Goal: Information Seeking & Learning: Find specific fact

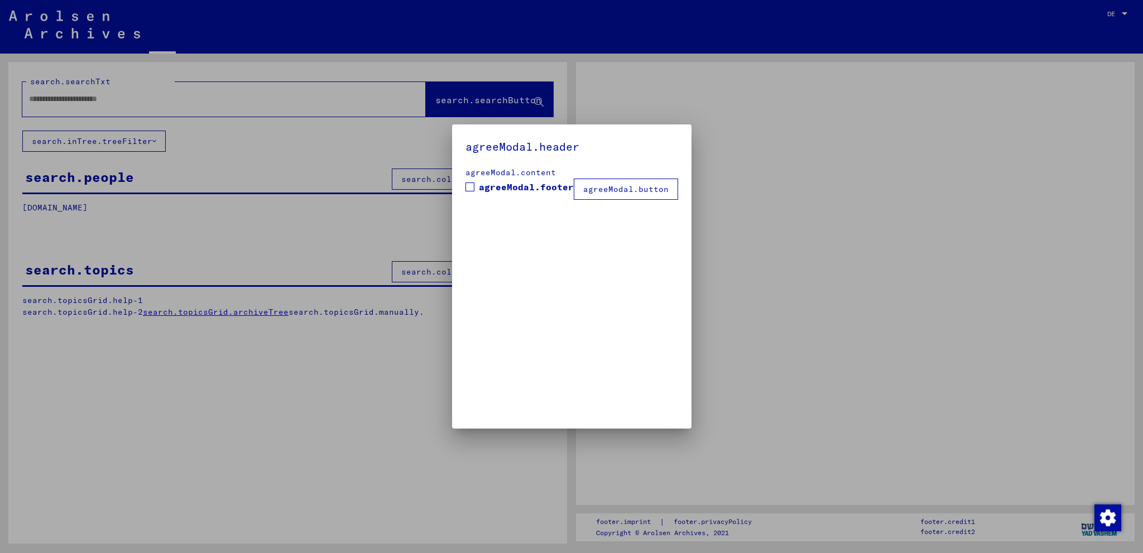
type input "**********"
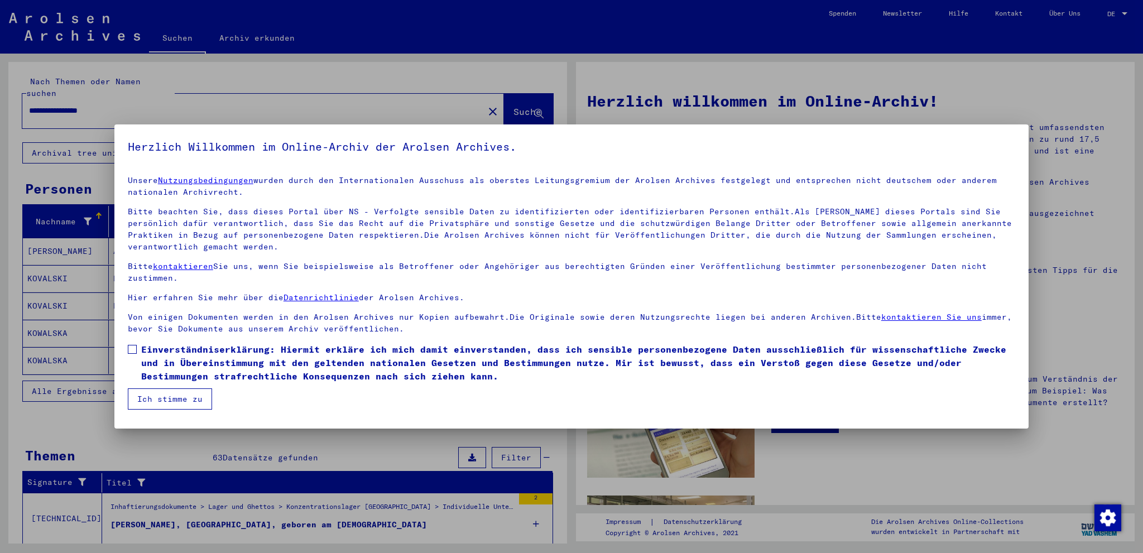
click at [131, 352] on span at bounding box center [132, 349] width 9 height 9
click at [164, 402] on button "Ich stimme zu" at bounding box center [170, 399] width 84 height 21
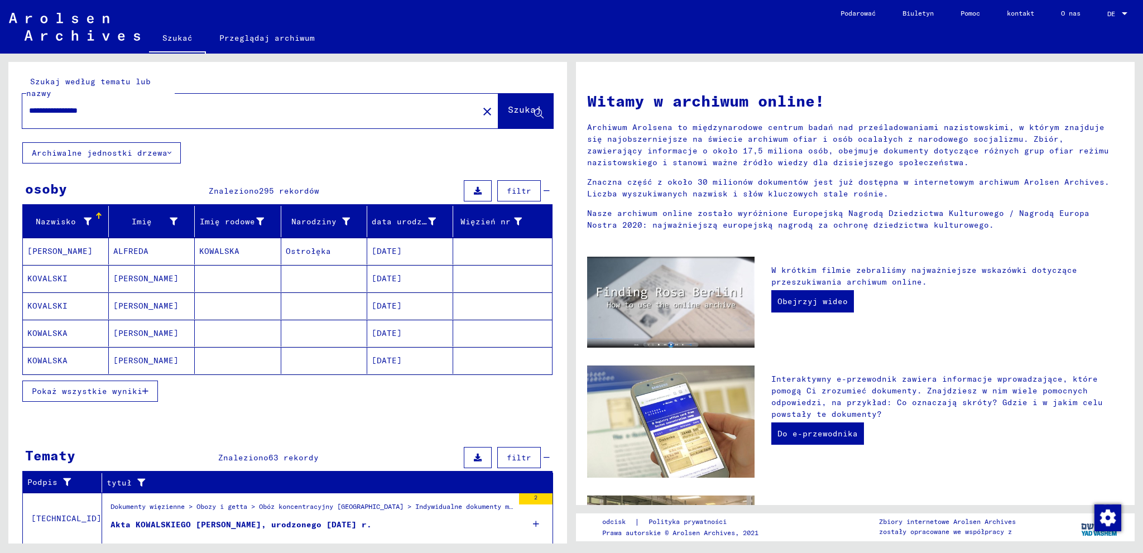
click at [122, 389] on font "Pokaż wszystkie wyniki" at bounding box center [87, 391] width 111 height 10
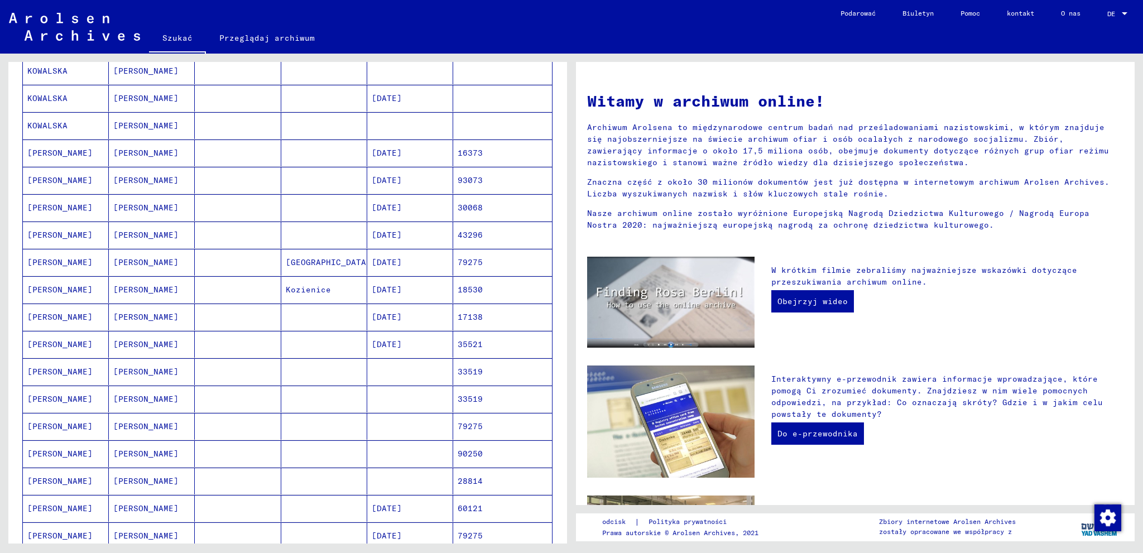
scroll to position [558, 0]
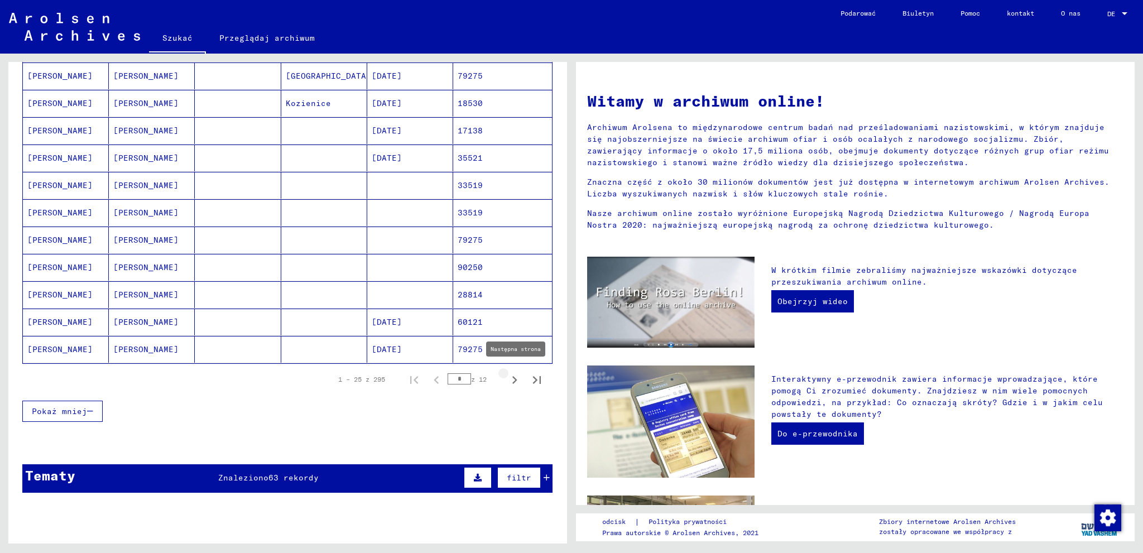
click at [508, 375] on icon "Następna strona" at bounding box center [515, 380] width 16 height 16
click at [512, 378] on icon "Następna strona" at bounding box center [514, 380] width 5 height 8
type input "*"
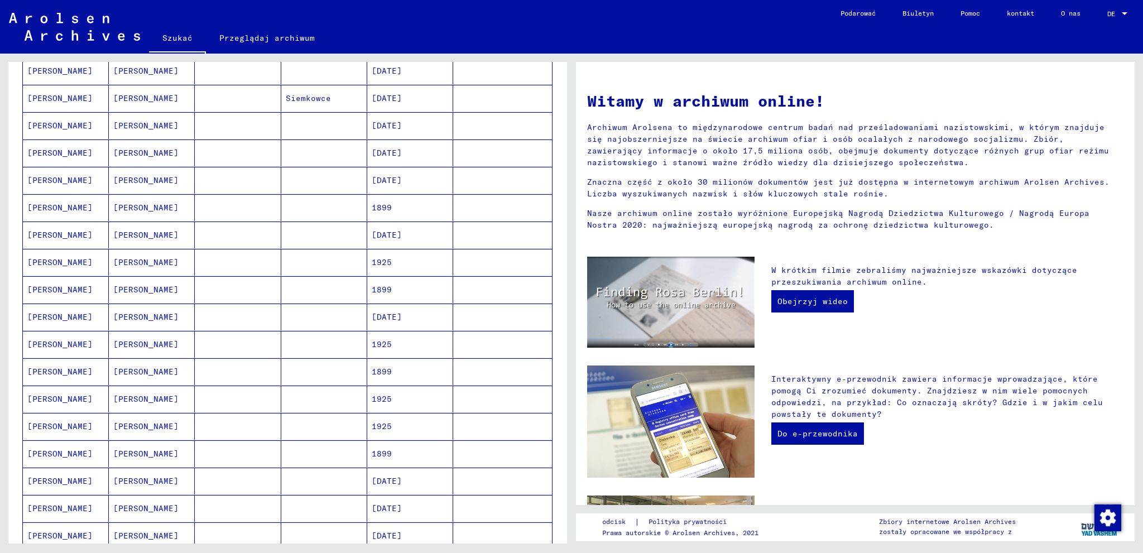
scroll to position [186, 0]
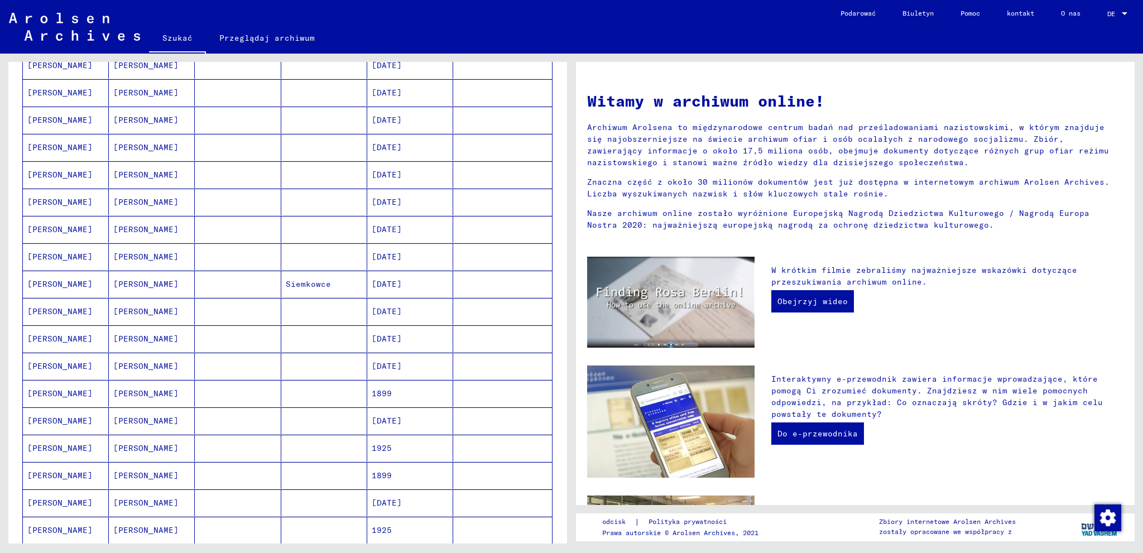
click at [183, 198] on mat-cell "[PERSON_NAME]" at bounding box center [152, 202] width 86 height 27
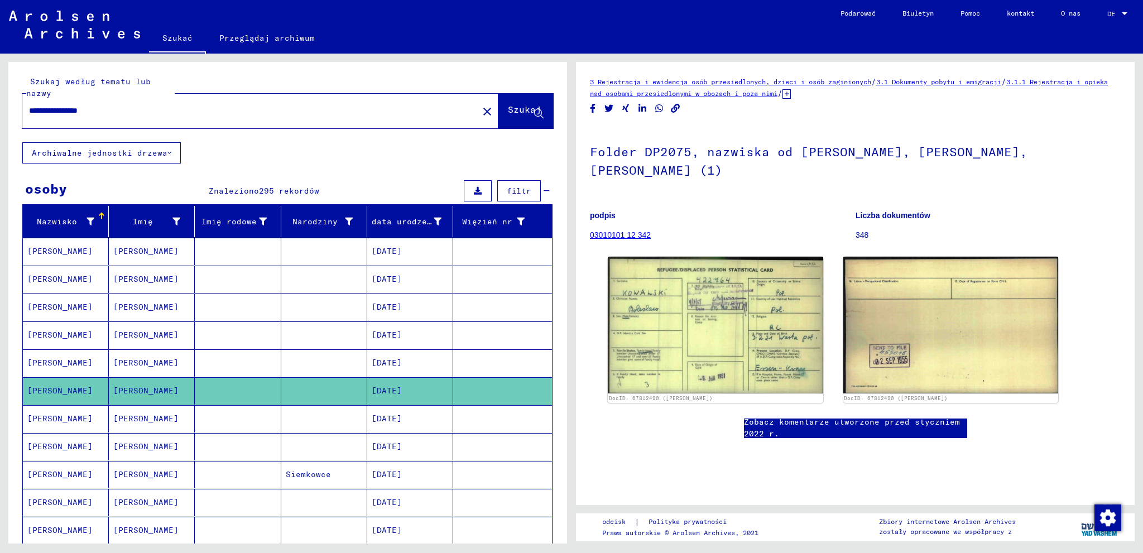
click at [136, 386] on font "[PERSON_NAME]" at bounding box center [145, 391] width 65 height 10
click at [76, 381] on mat-cell "[PERSON_NAME]" at bounding box center [66, 390] width 86 height 27
click at [346, 220] on icon at bounding box center [349, 222] width 8 height 8
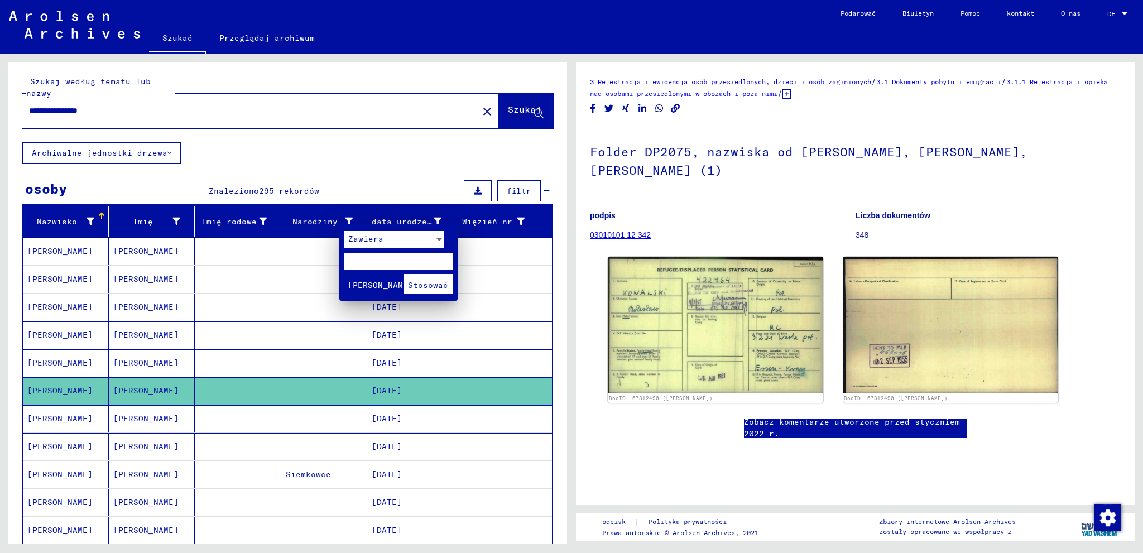
click at [377, 258] on input "text" at bounding box center [398, 261] width 109 height 17
type input "*****"
click at [432, 277] on button "Stosować" at bounding box center [428, 284] width 49 height 20
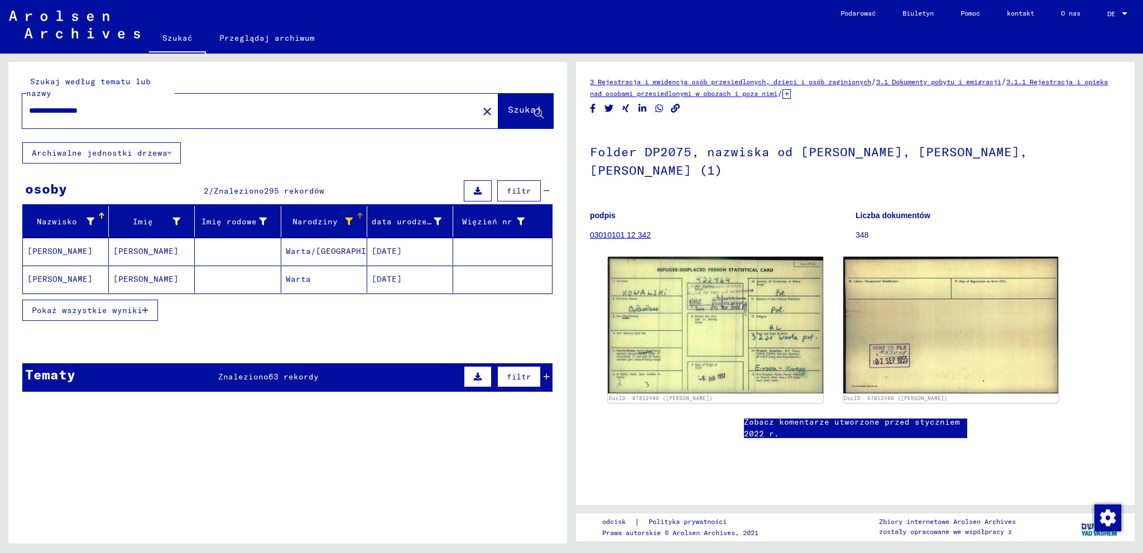
click at [292, 274] on font "Warta" at bounding box center [298, 279] width 25 height 10
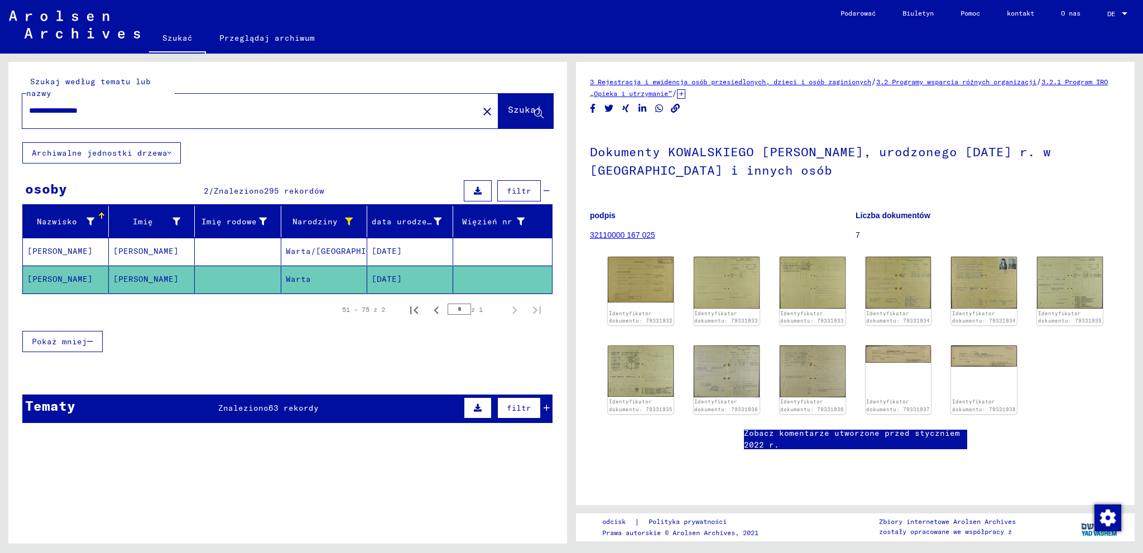
click at [310, 246] on font "Warta/[GEOGRAPHIC_DATA]" at bounding box center [344, 252] width 116 height 12
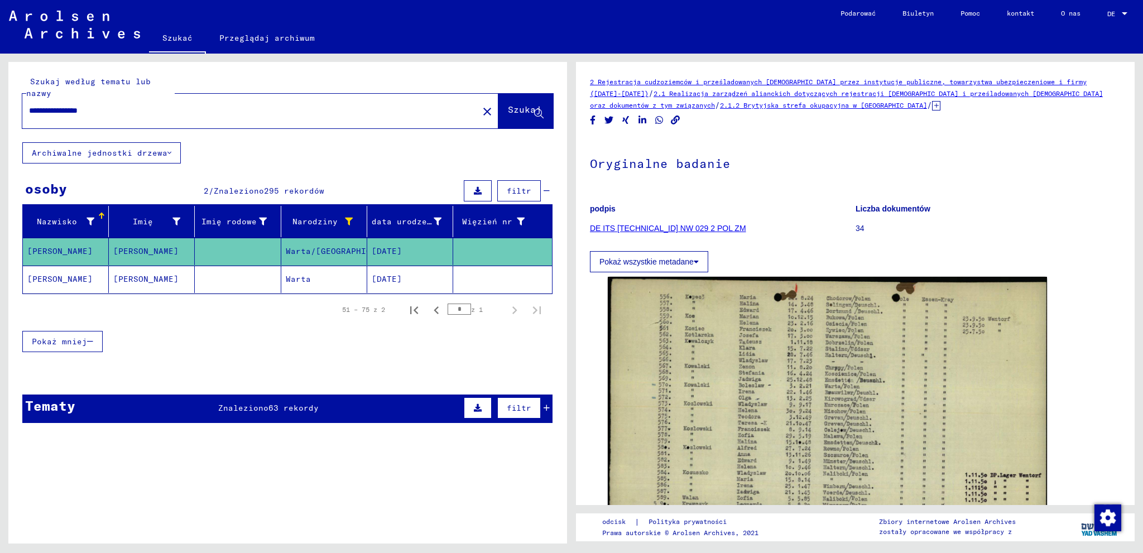
click at [333, 274] on mat-cell "Warta" at bounding box center [324, 279] width 86 height 27
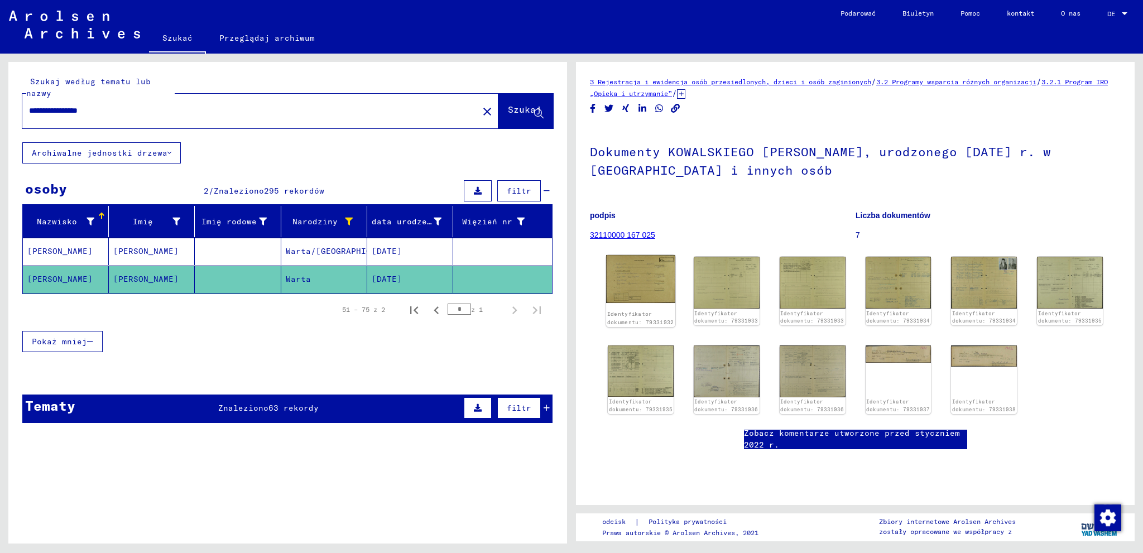
click at [619, 284] on img at bounding box center [640, 279] width 69 height 48
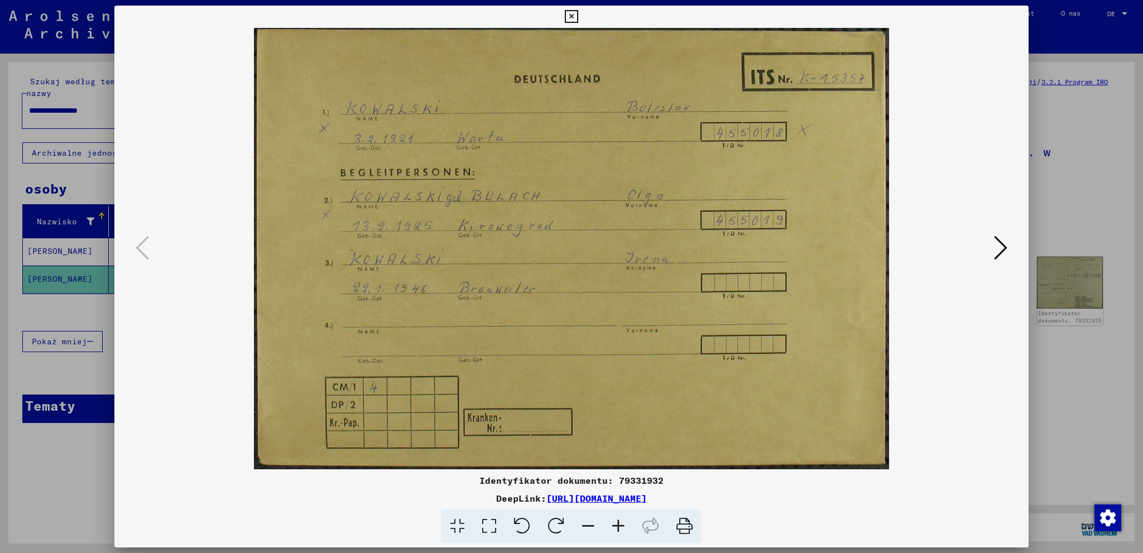
click at [679, 529] on icon at bounding box center [685, 527] width 34 height 34
click at [681, 522] on icon at bounding box center [685, 527] width 34 height 34
click at [999, 250] on icon at bounding box center [1000, 247] width 13 height 27
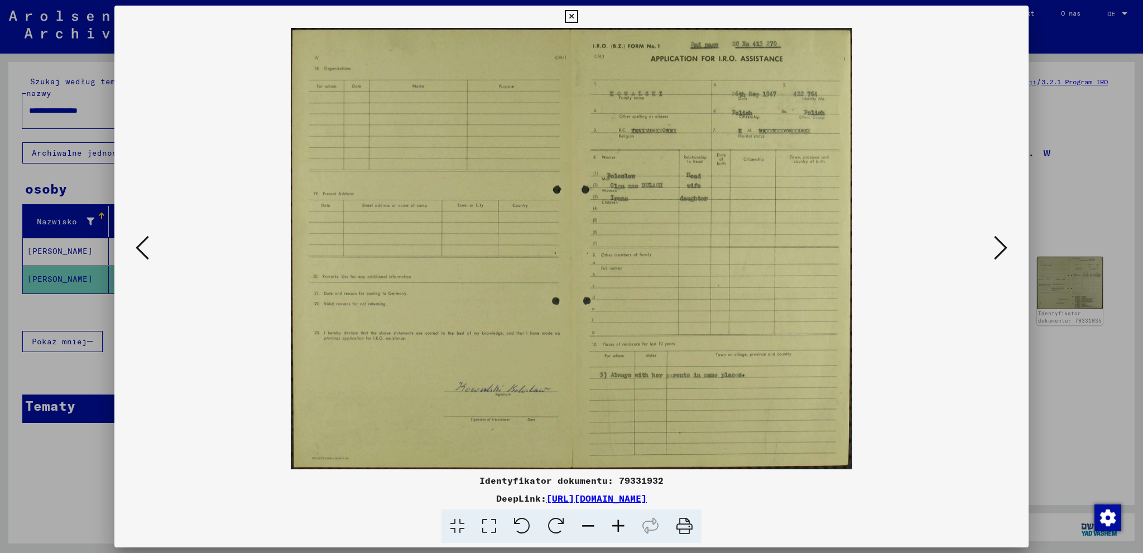
click at [685, 526] on icon at bounding box center [685, 527] width 34 height 34
click at [620, 529] on icon at bounding box center [618, 527] width 30 height 34
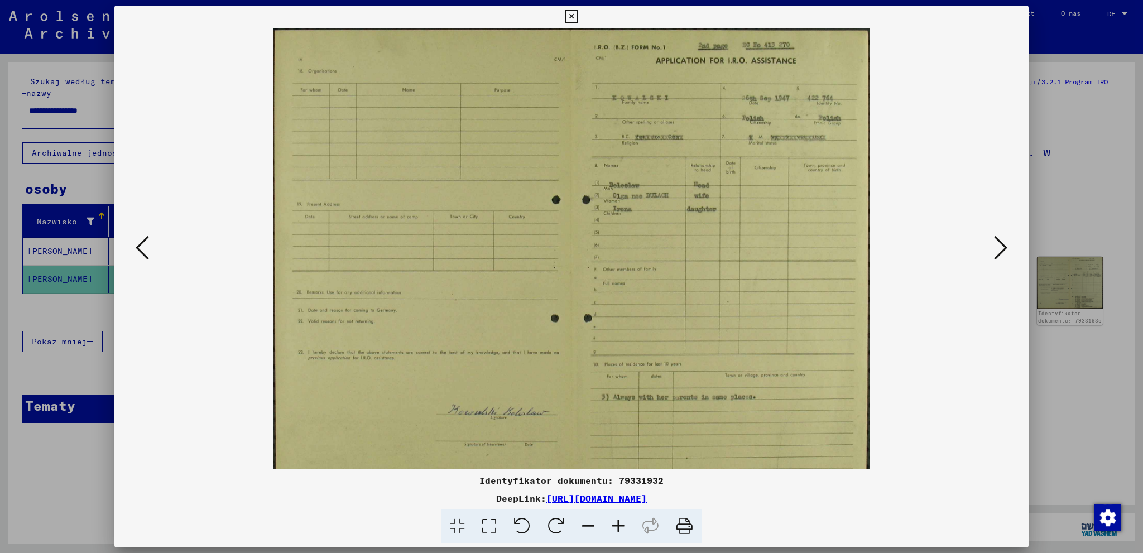
click at [598, 529] on icon at bounding box center [588, 527] width 30 height 34
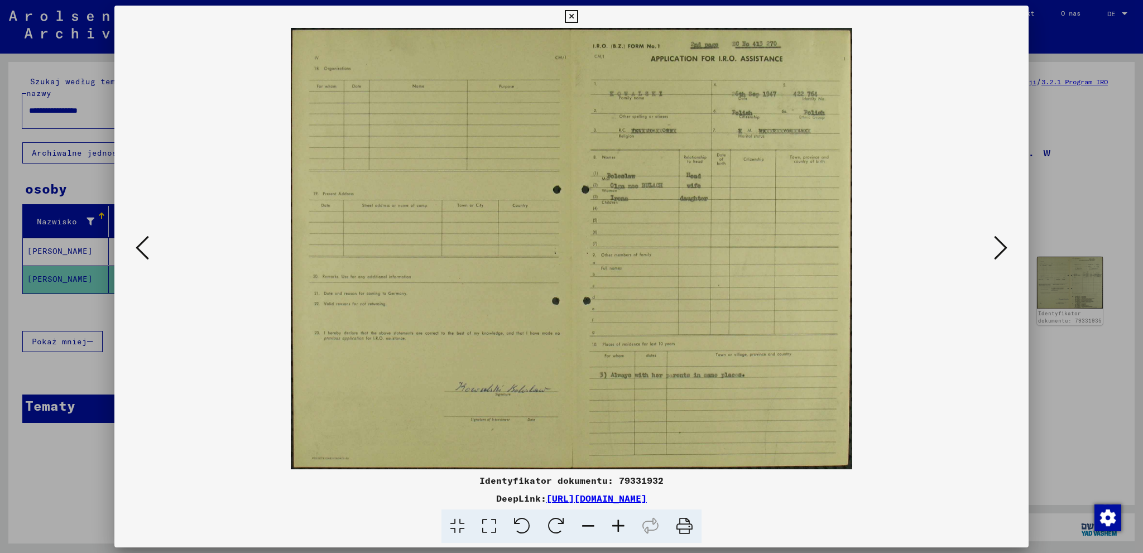
click at [598, 529] on icon at bounding box center [588, 527] width 30 height 34
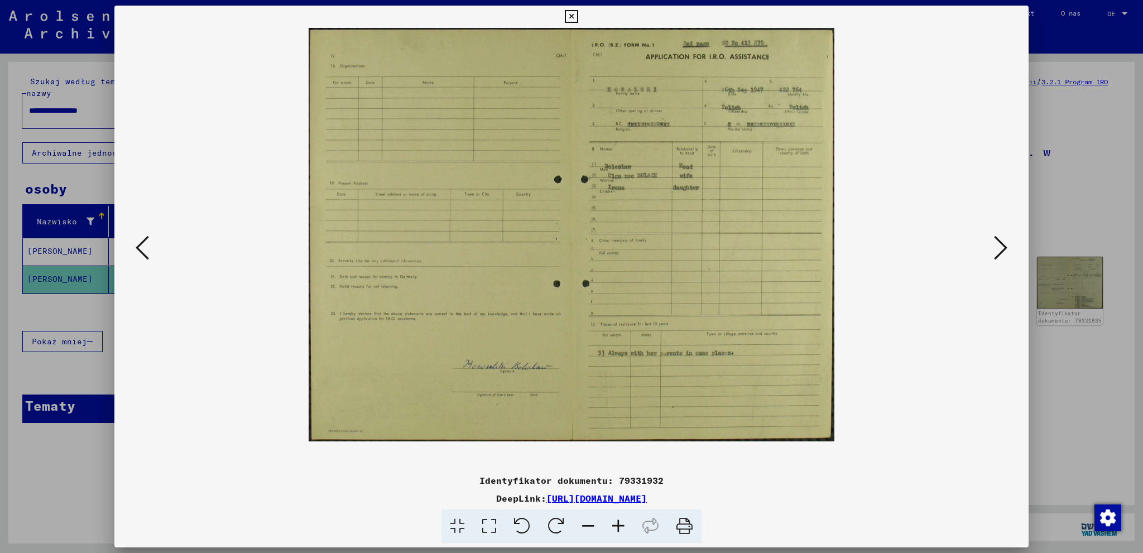
click at [694, 523] on icon at bounding box center [685, 527] width 34 height 34
click at [688, 527] on icon at bounding box center [685, 527] width 34 height 34
click at [997, 250] on icon at bounding box center [1000, 247] width 13 height 27
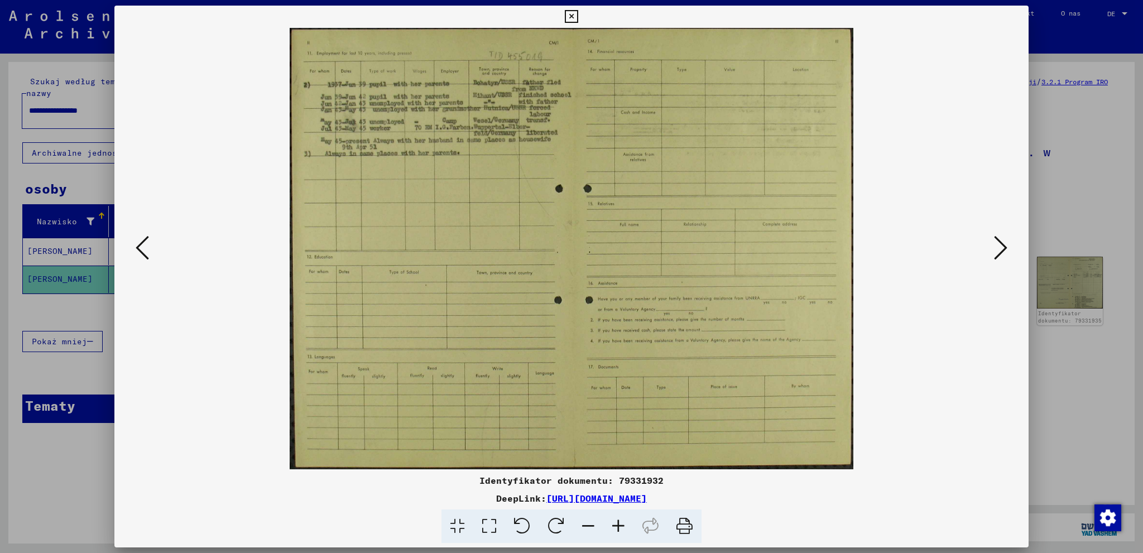
drag, startPoint x: 689, startPoint y: 526, endPoint x: 924, endPoint y: 462, distance: 243.8
click at [689, 526] on icon at bounding box center [685, 527] width 34 height 34
click at [689, 533] on icon at bounding box center [685, 527] width 34 height 34
click at [999, 253] on icon at bounding box center [1000, 247] width 13 height 27
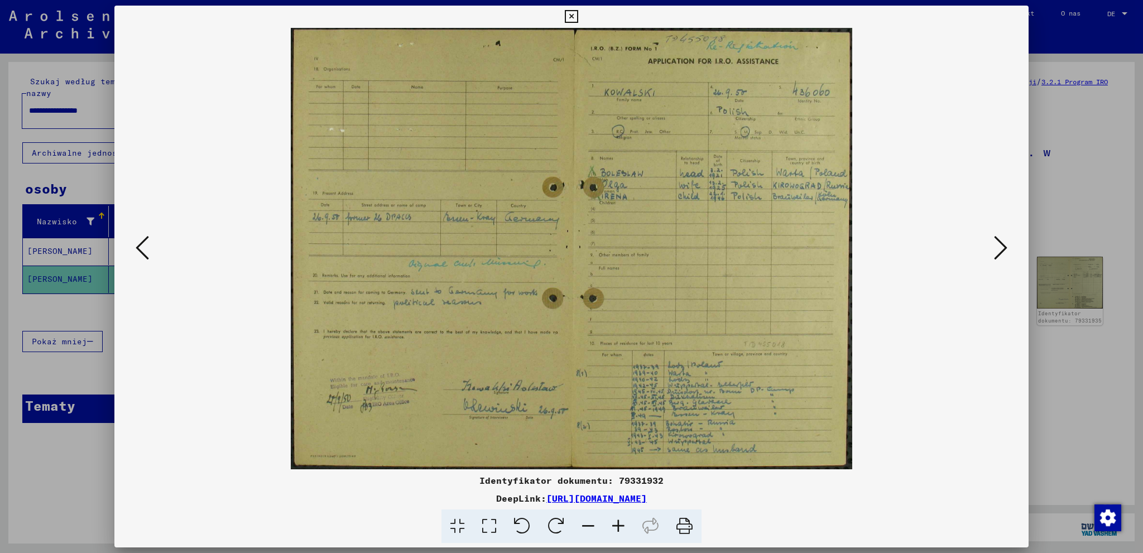
click at [686, 530] on icon at bounding box center [685, 527] width 34 height 34
click at [619, 523] on icon at bounding box center [618, 527] width 30 height 34
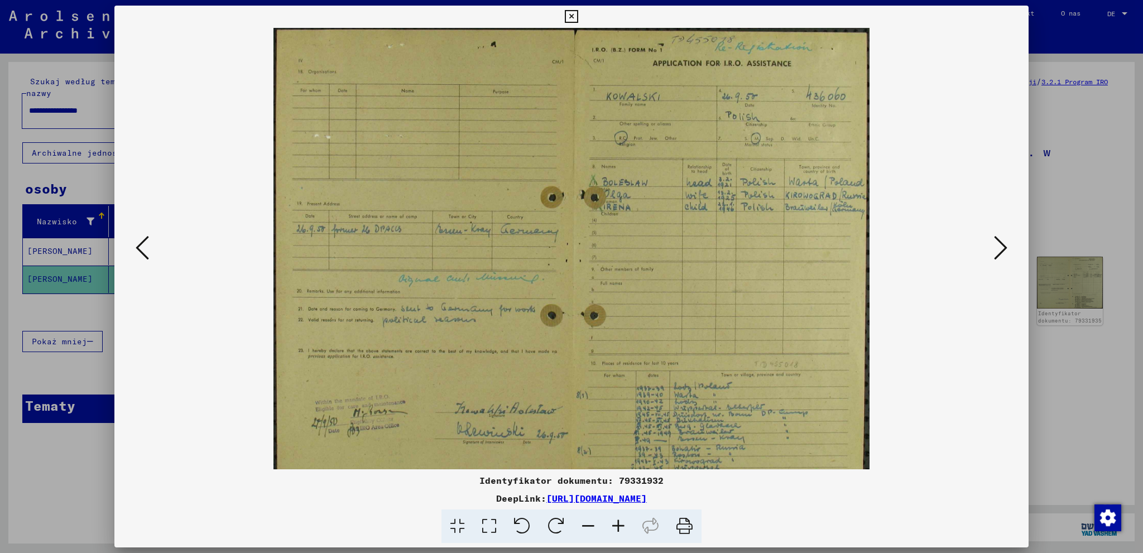
click at [619, 523] on icon at bounding box center [618, 527] width 30 height 34
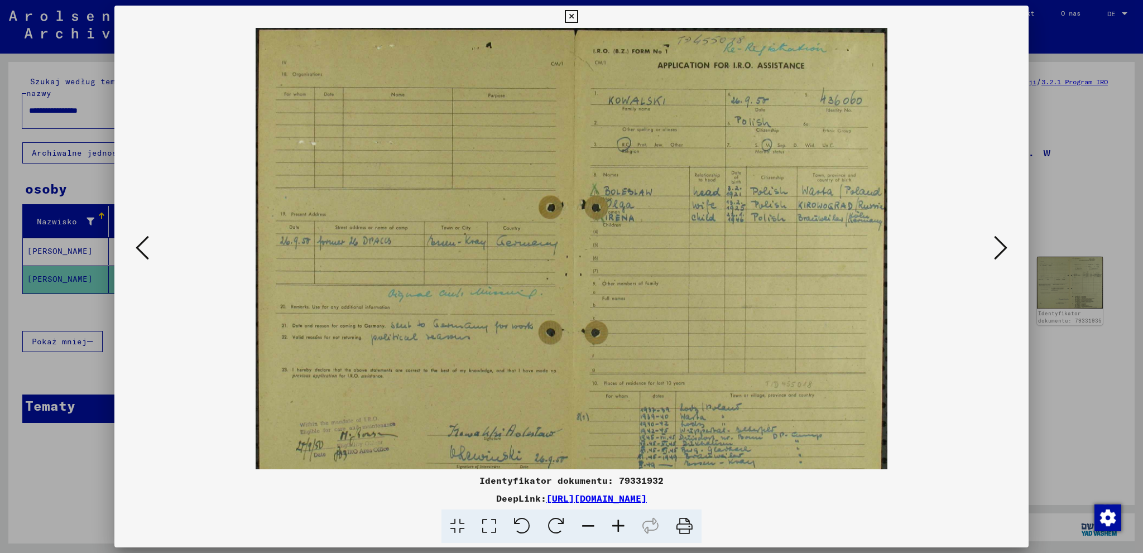
click at [619, 523] on icon at bounding box center [618, 527] width 30 height 34
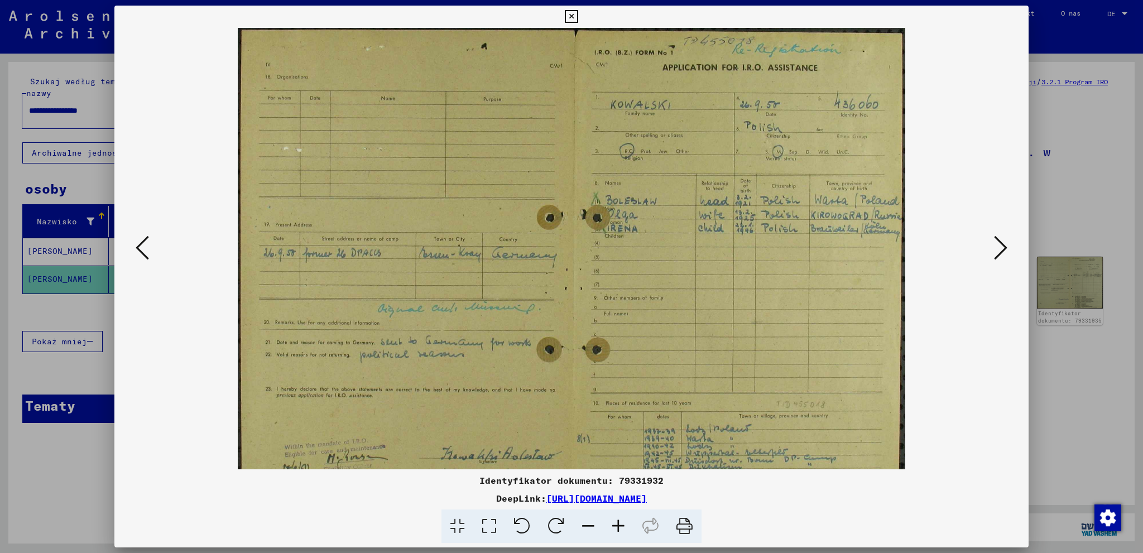
click at [619, 523] on icon at bounding box center [618, 527] width 30 height 34
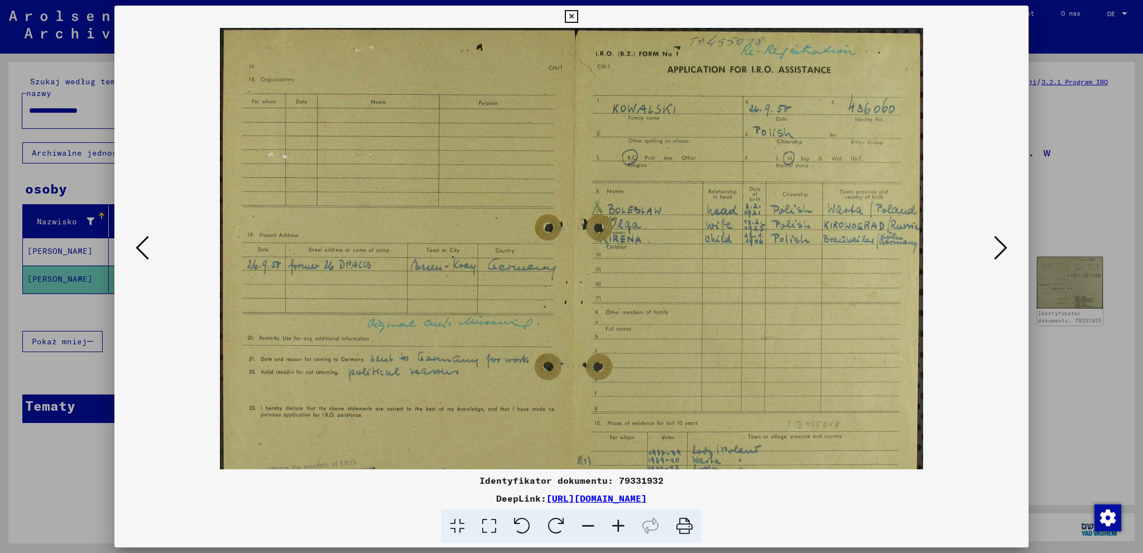
click at [619, 523] on icon at bounding box center [618, 527] width 30 height 34
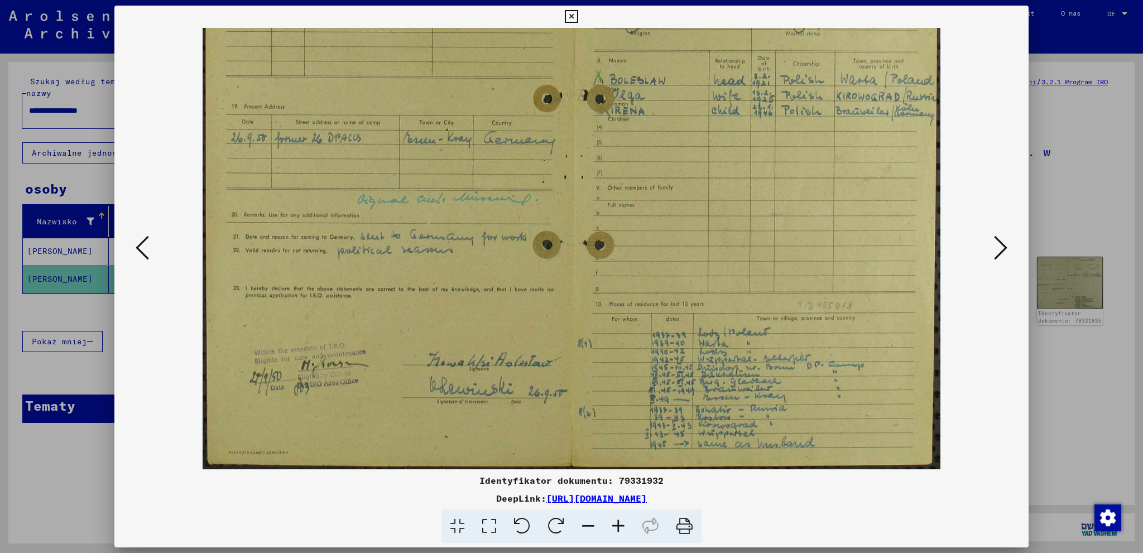
drag, startPoint x: 756, startPoint y: 370, endPoint x: 757, endPoint y: 179, distance: 190.4
click at [757, 179] on img at bounding box center [572, 179] width 739 height 581
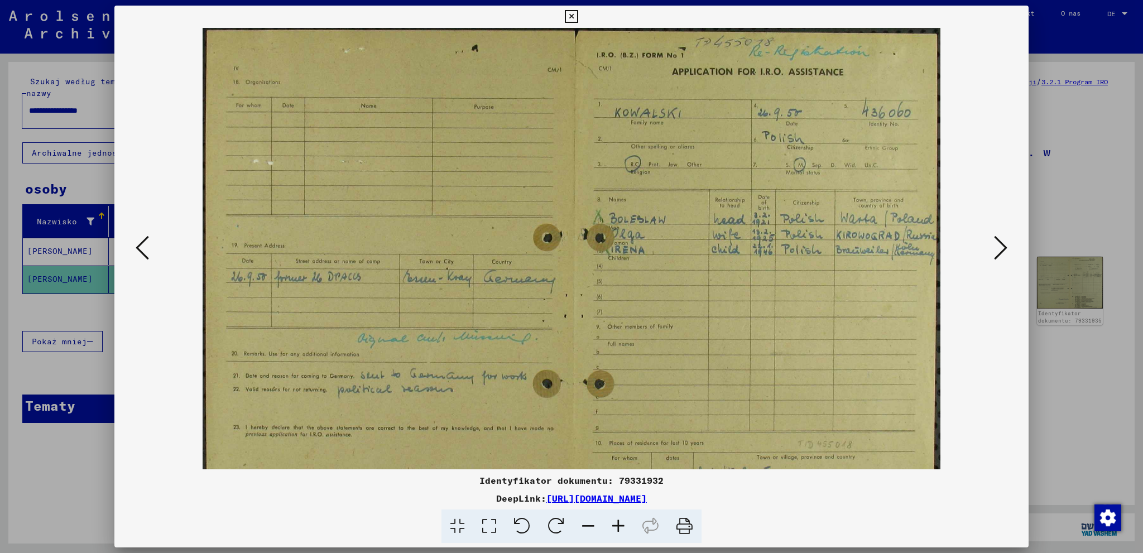
drag, startPoint x: 753, startPoint y: 184, endPoint x: 983, endPoint y: 516, distance: 404.0
click at [983, 516] on div "Identyfikator dokumentu: 79331932 DeepLink: [URL][DOMAIN_NAME]" at bounding box center [571, 275] width 914 height 538
click at [686, 524] on icon at bounding box center [685, 527] width 34 height 34
click at [688, 523] on icon at bounding box center [685, 527] width 34 height 34
click at [1007, 245] on icon at bounding box center [1000, 247] width 13 height 27
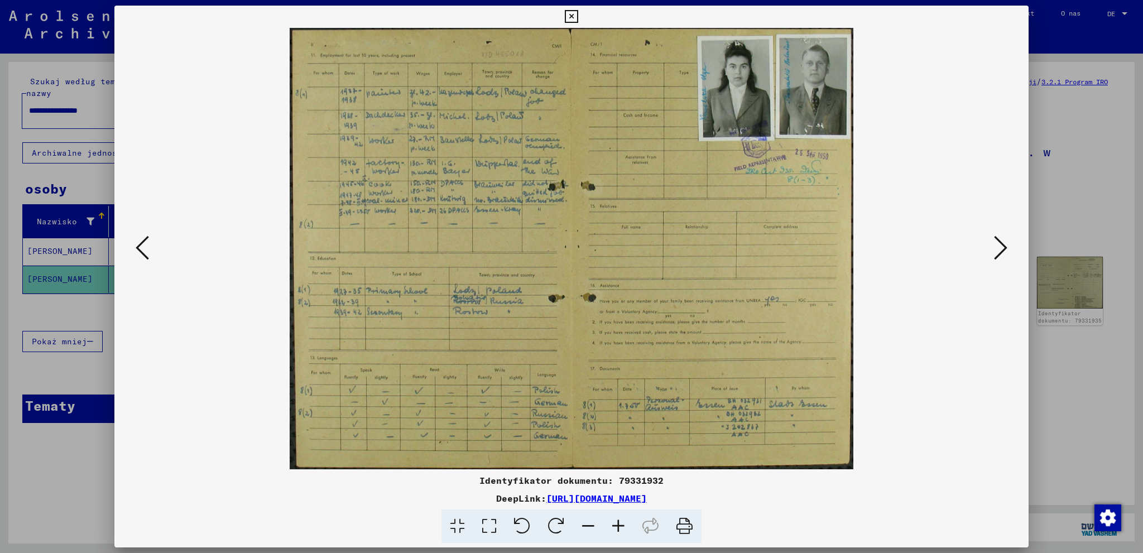
click at [144, 250] on icon at bounding box center [142, 247] width 13 height 27
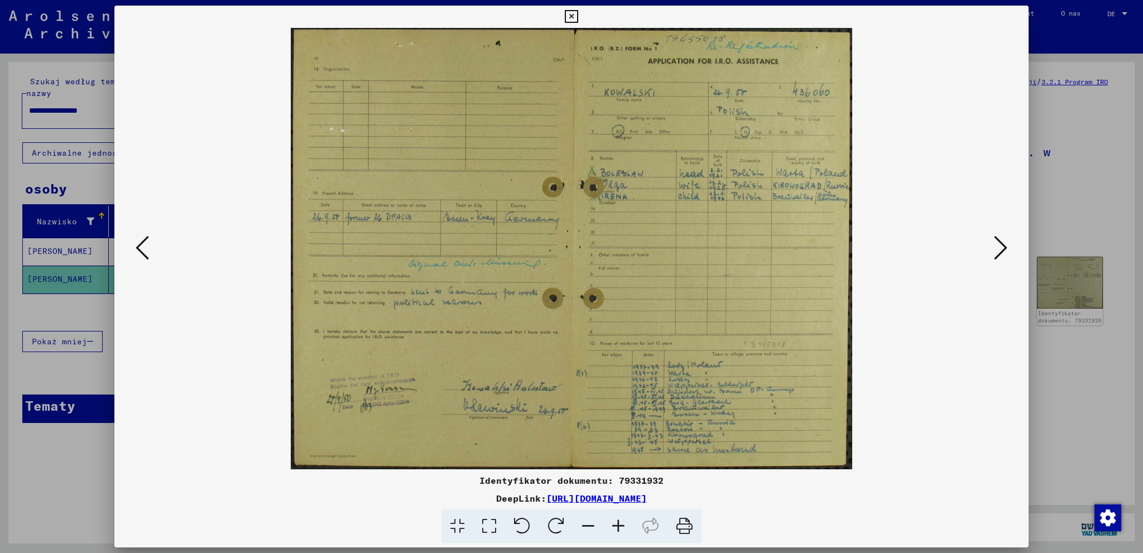
click at [1007, 246] on icon at bounding box center [1000, 247] width 13 height 27
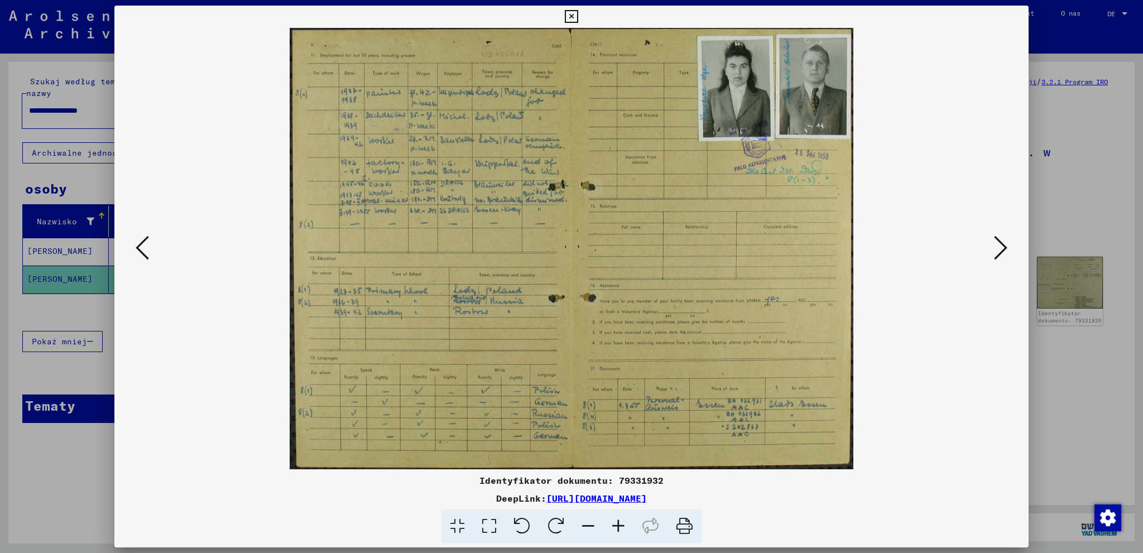
click at [681, 526] on icon at bounding box center [685, 527] width 34 height 34
click at [686, 524] on icon at bounding box center [685, 527] width 34 height 34
click at [692, 528] on icon at bounding box center [685, 527] width 34 height 34
click at [490, 529] on icon at bounding box center [489, 527] width 32 height 34
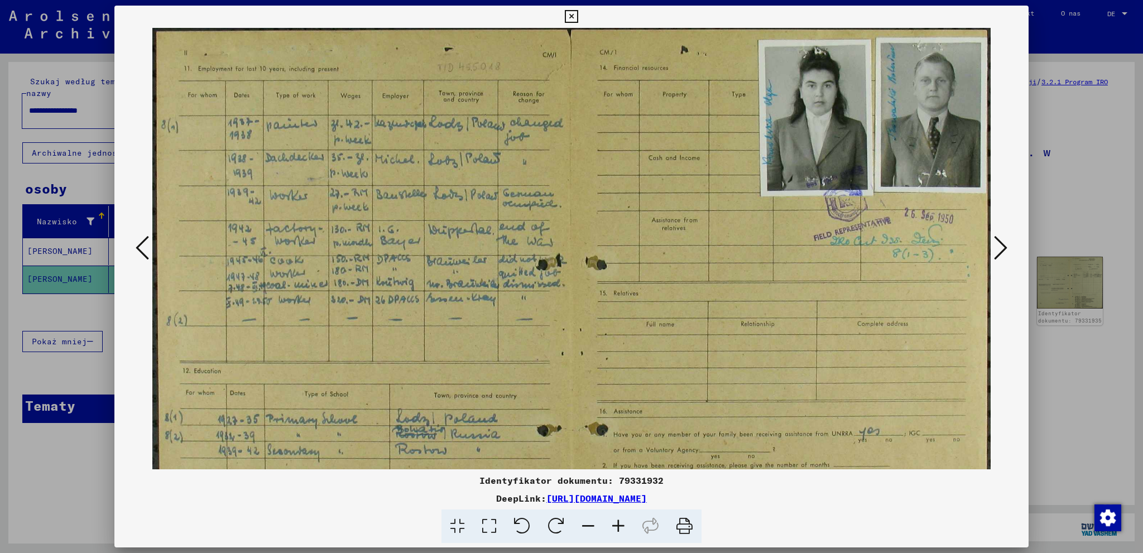
click at [529, 529] on icon at bounding box center [522, 527] width 34 height 34
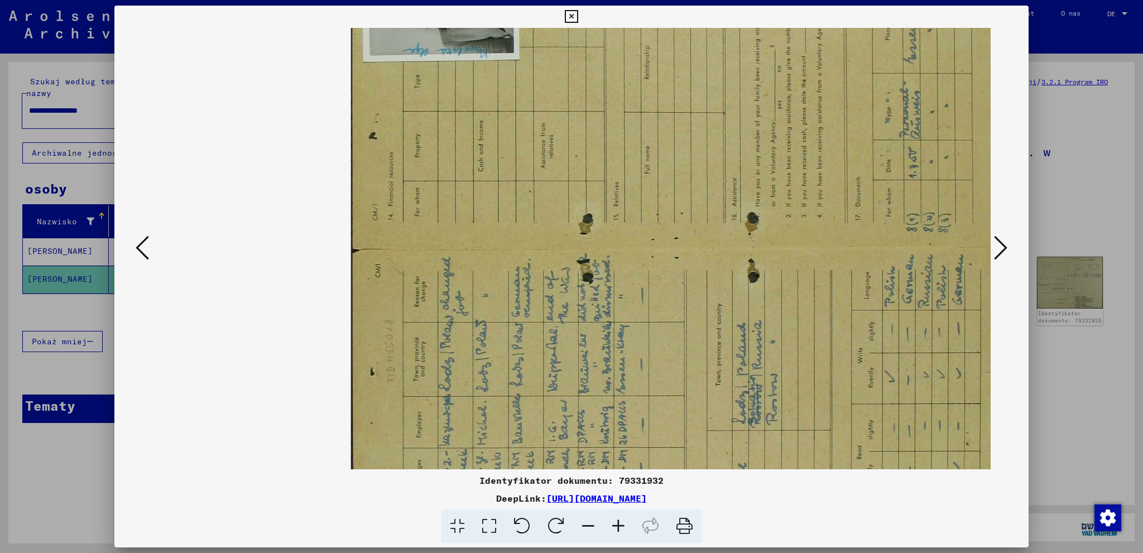
drag, startPoint x: 645, startPoint y: 181, endPoint x: 651, endPoint y: 203, distance: 22.1
click at [651, 203] on img at bounding box center [679, 248] width 657 height 839
click at [562, 529] on icon at bounding box center [556, 527] width 34 height 34
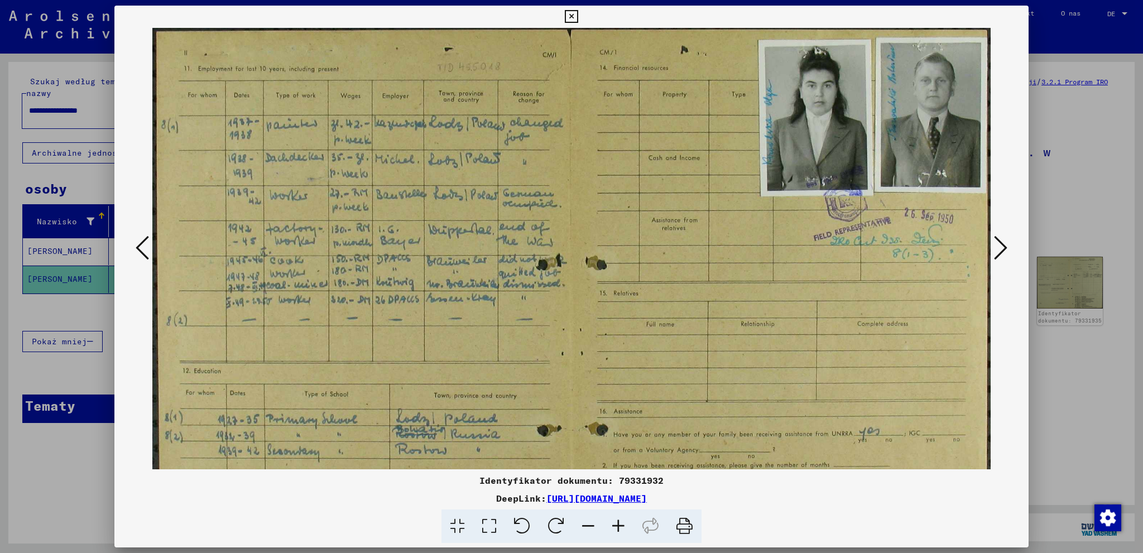
click at [453, 531] on icon at bounding box center [458, 527] width 32 height 34
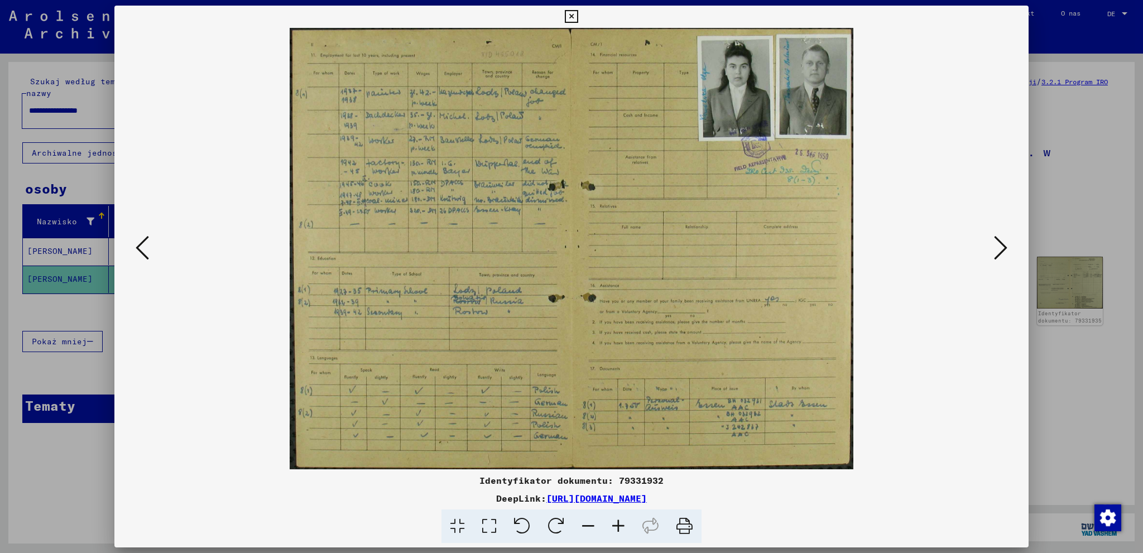
click at [487, 527] on icon at bounding box center [489, 527] width 32 height 34
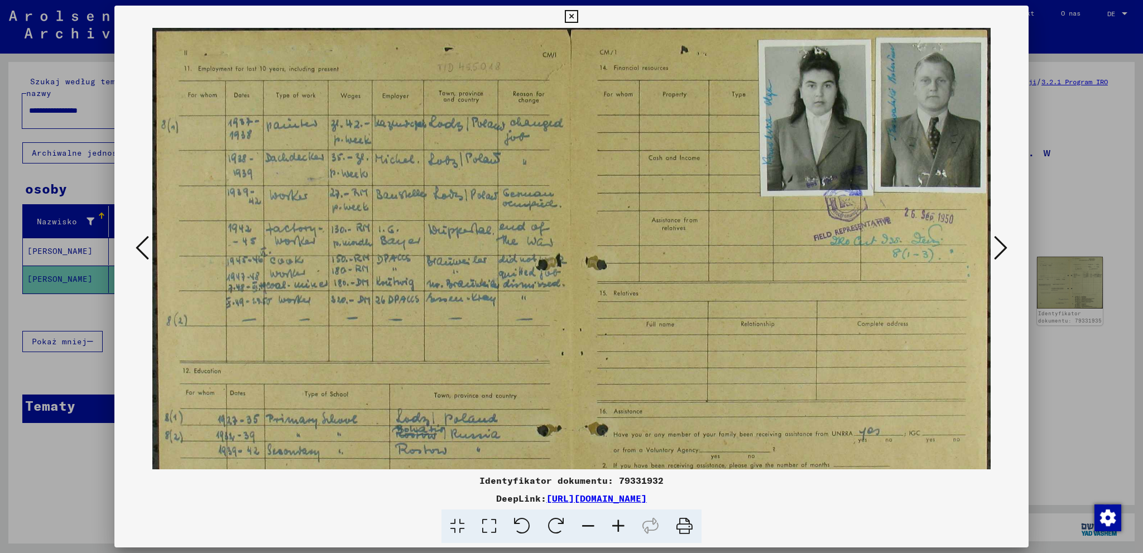
click at [620, 526] on icon at bounding box center [618, 527] width 30 height 34
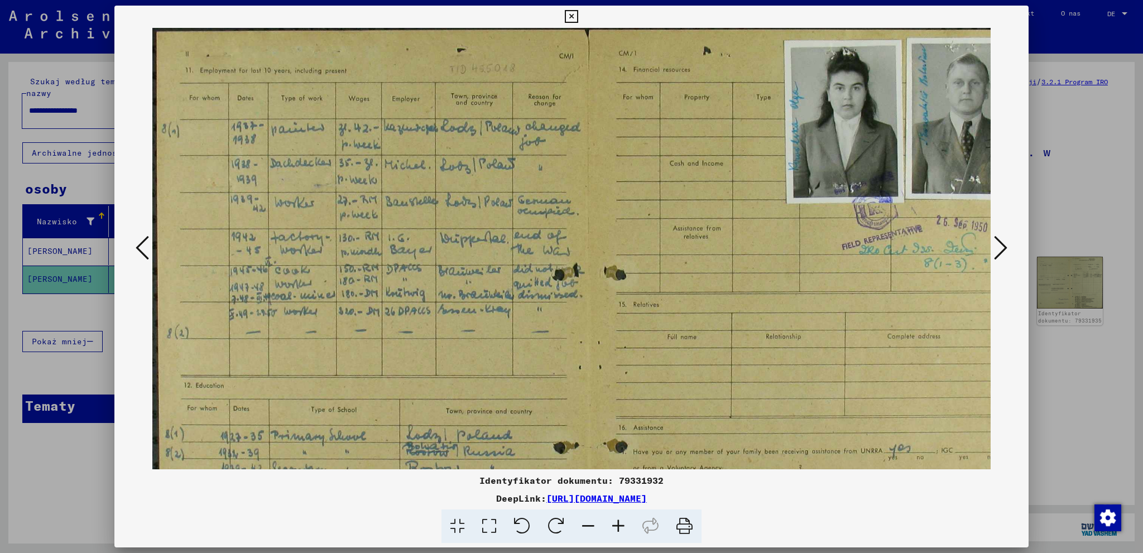
click at [620, 526] on icon at bounding box center [618, 527] width 30 height 34
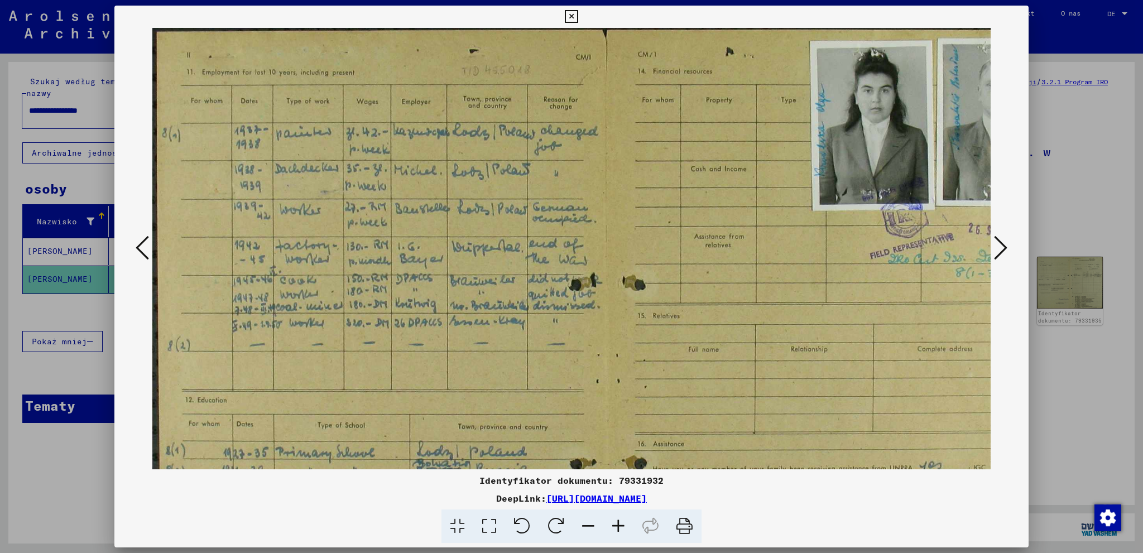
click at [520, 526] on icon at bounding box center [522, 527] width 34 height 34
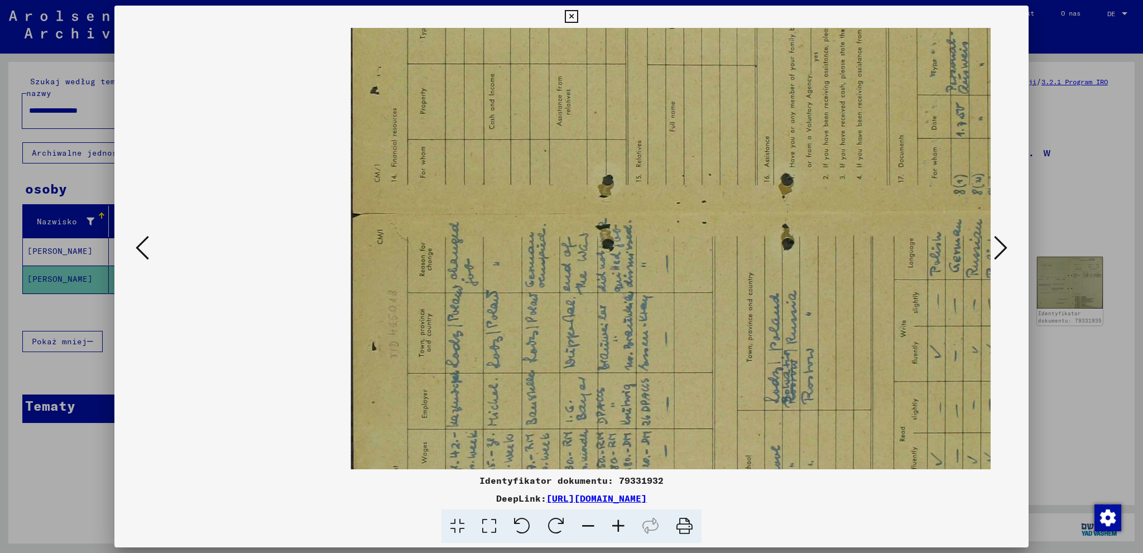
click at [520, 526] on icon at bounding box center [522, 527] width 34 height 34
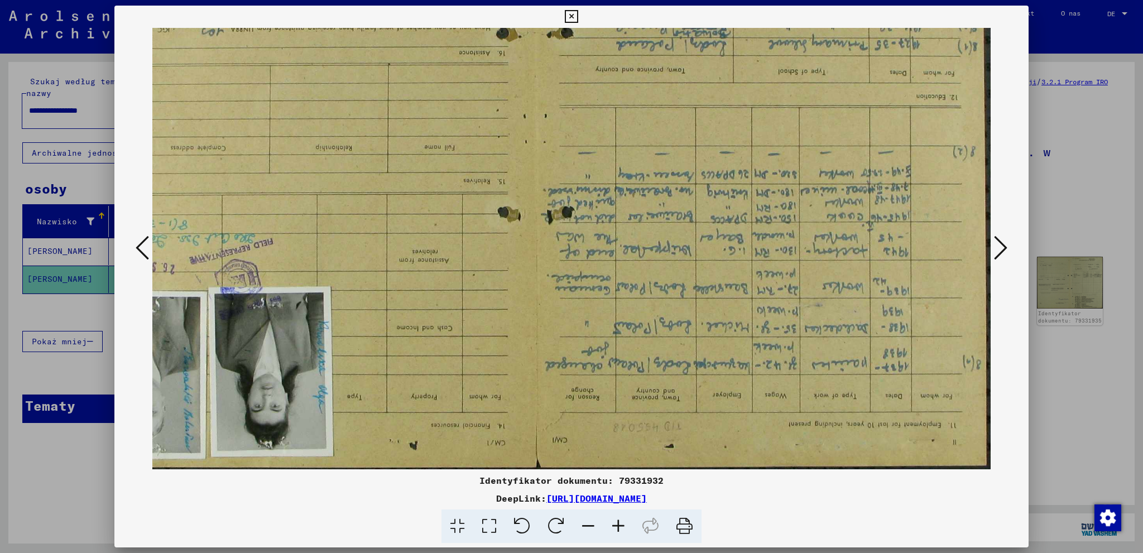
click at [520, 526] on icon at bounding box center [522, 527] width 34 height 34
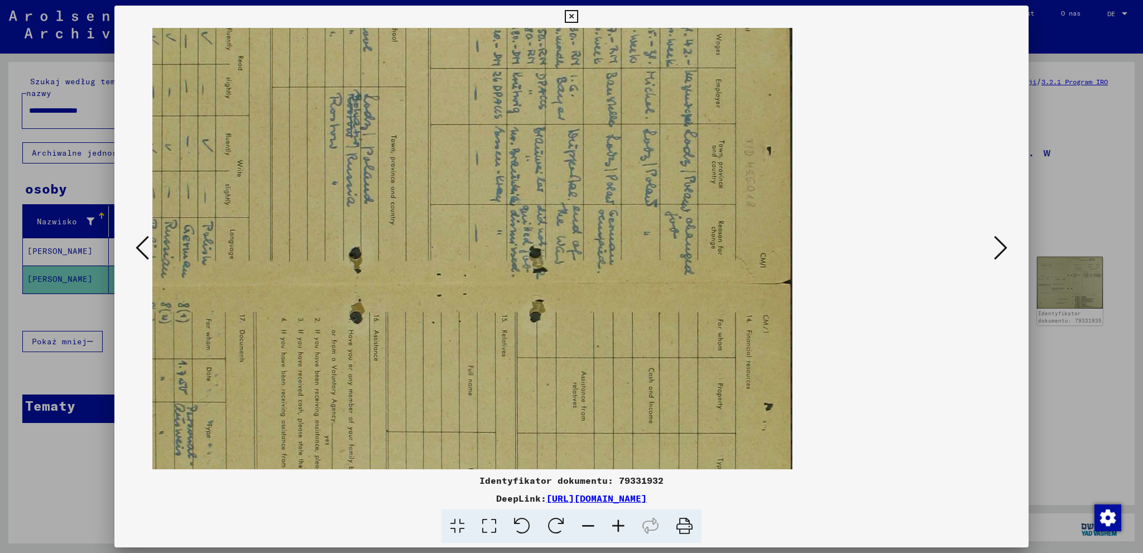
click at [458, 527] on icon at bounding box center [458, 527] width 32 height 34
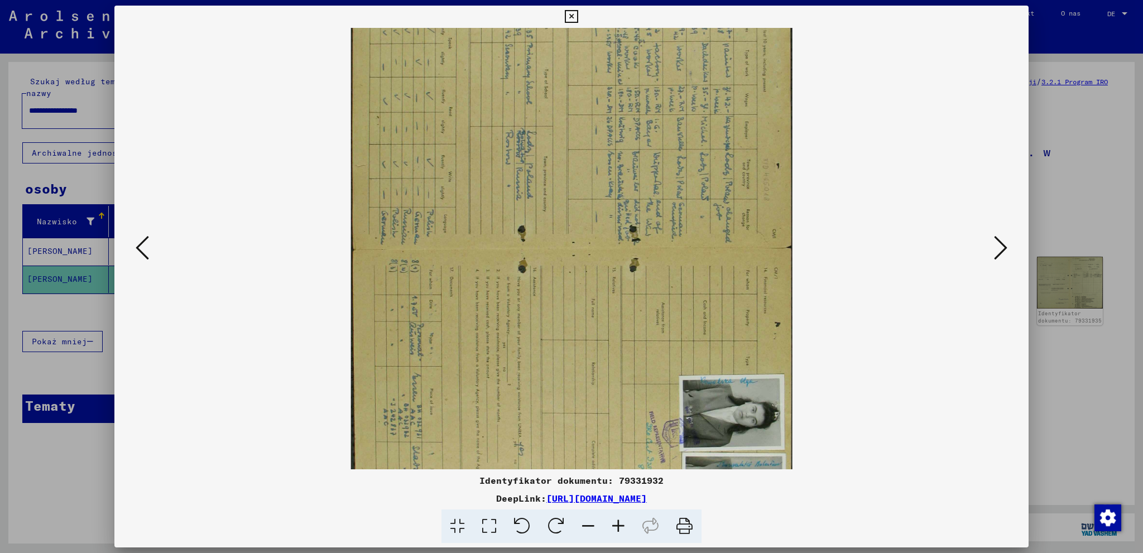
click at [525, 528] on icon at bounding box center [522, 527] width 34 height 34
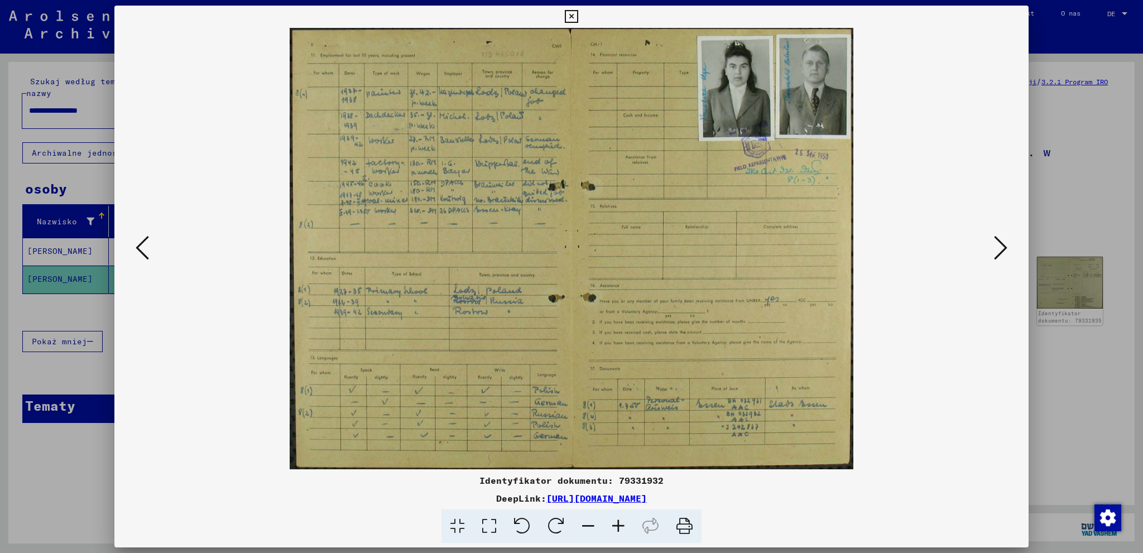
click at [615, 530] on icon at bounding box center [618, 527] width 30 height 34
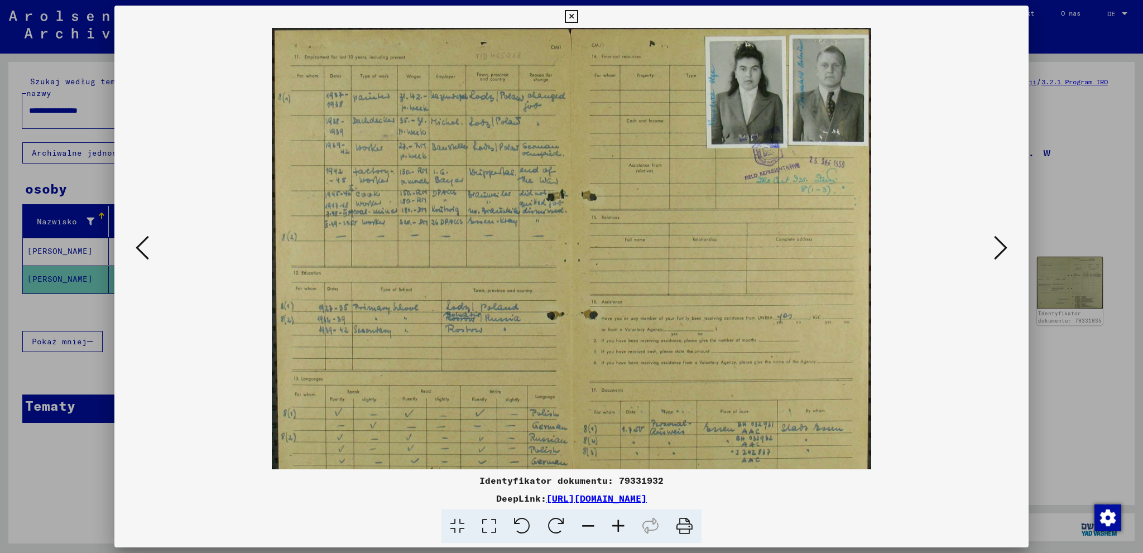
click at [617, 527] on icon at bounding box center [618, 527] width 30 height 34
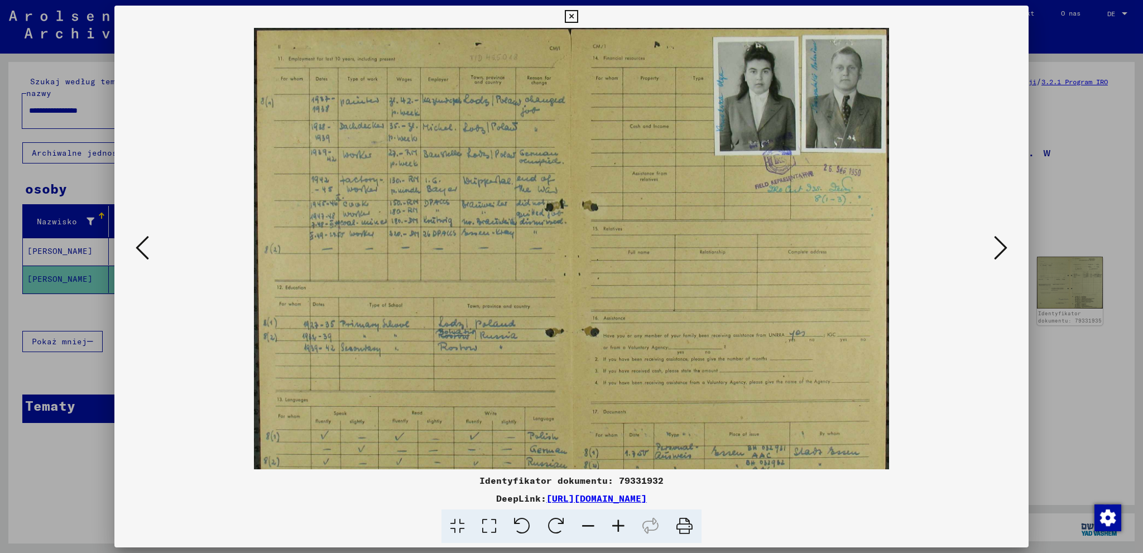
click at [617, 527] on icon at bounding box center [618, 527] width 30 height 34
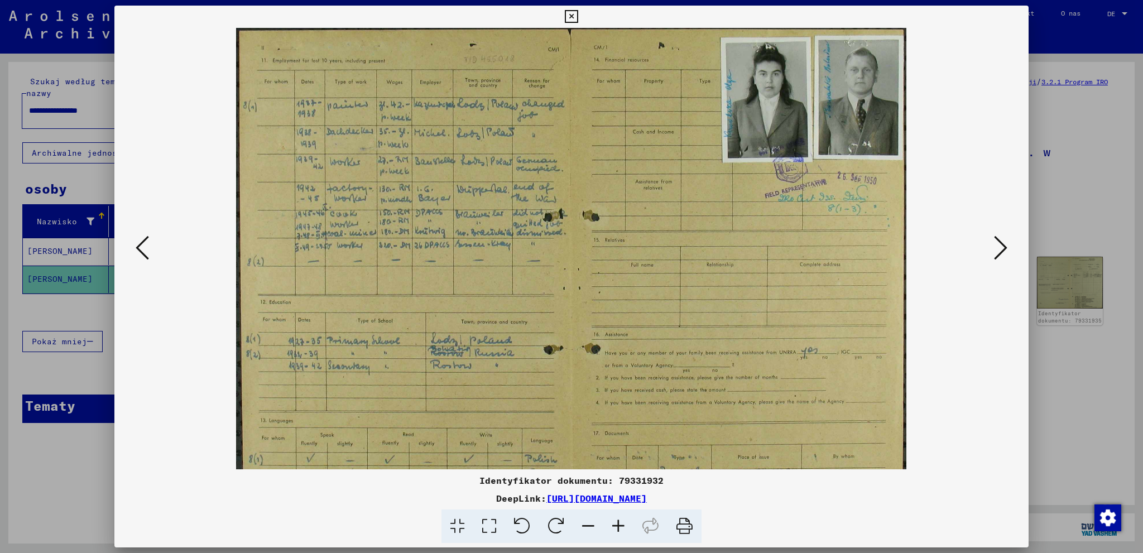
click at [617, 527] on icon at bounding box center [618, 527] width 30 height 34
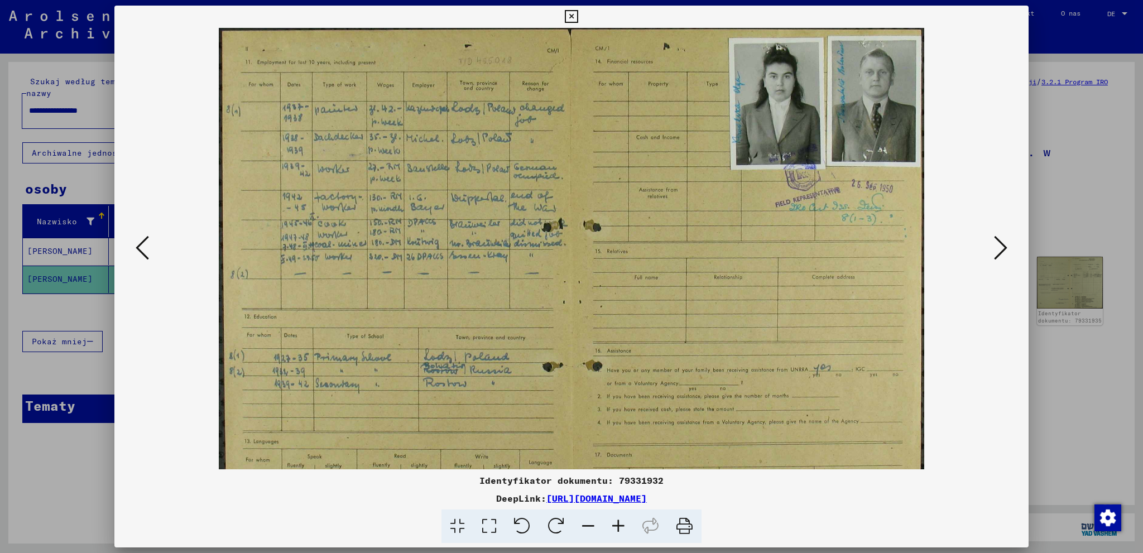
click at [617, 527] on icon at bounding box center [618, 527] width 30 height 34
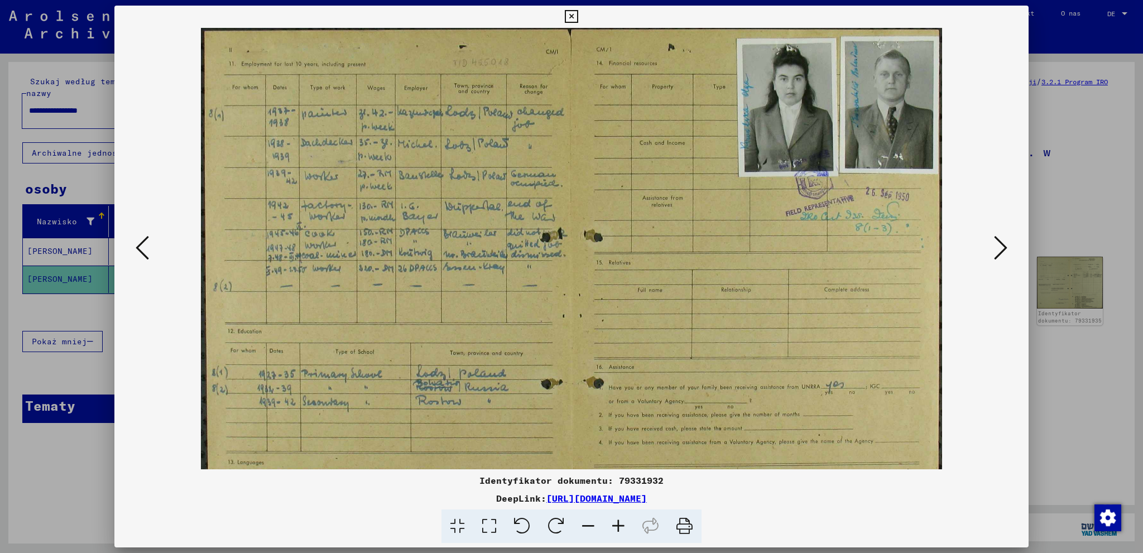
click at [617, 527] on icon at bounding box center [618, 527] width 30 height 34
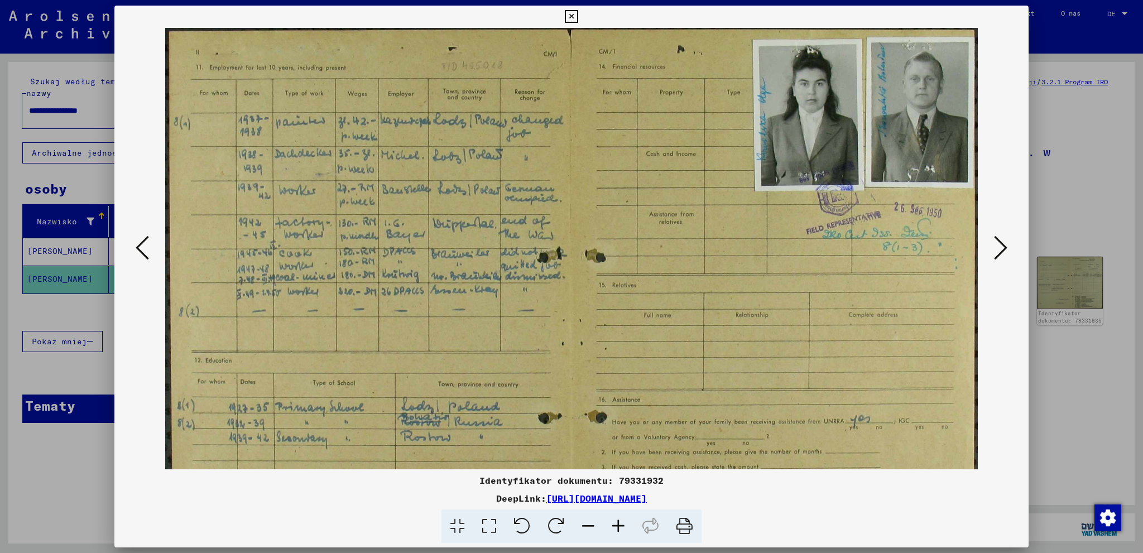
click at [617, 527] on icon at bounding box center [618, 527] width 30 height 34
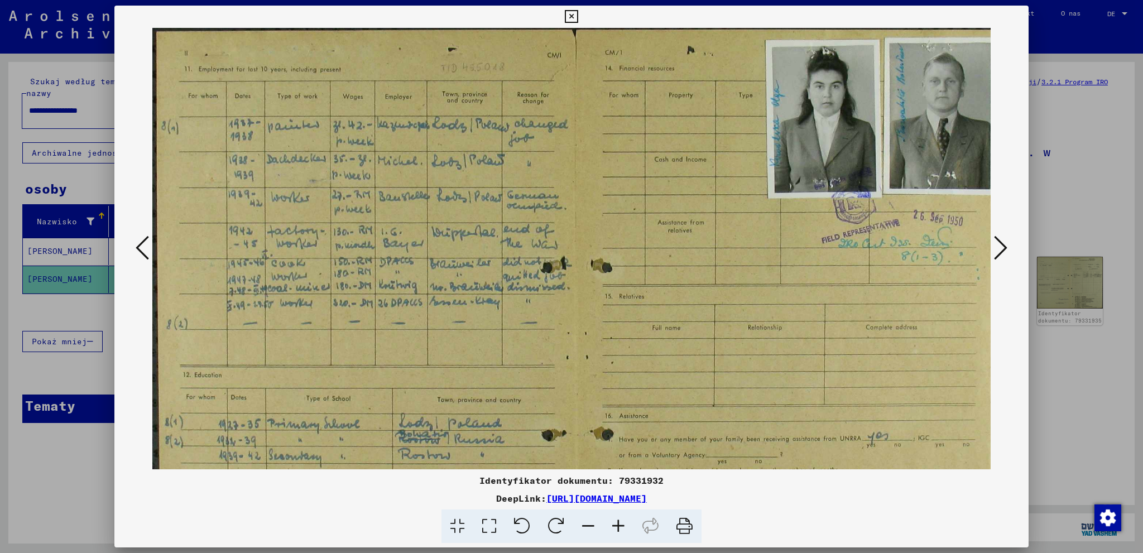
scroll to position [0, 9]
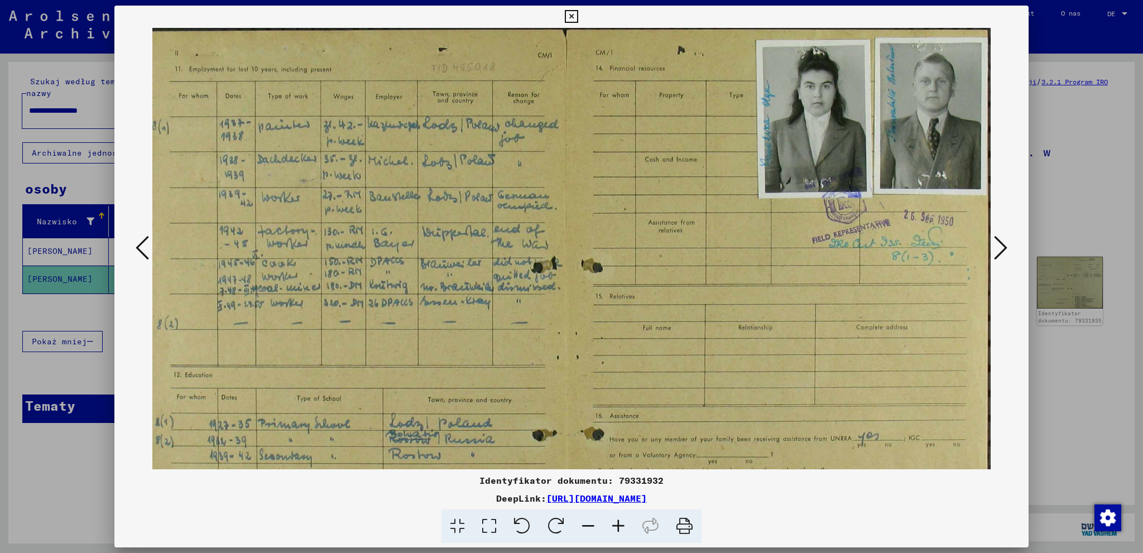
drag, startPoint x: 845, startPoint y: 264, endPoint x: 670, endPoint y: 354, distance: 196.5
click at [672, 350] on img at bounding box center [567, 360] width 849 height 665
click at [613, 524] on icon at bounding box center [618, 527] width 30 height 34
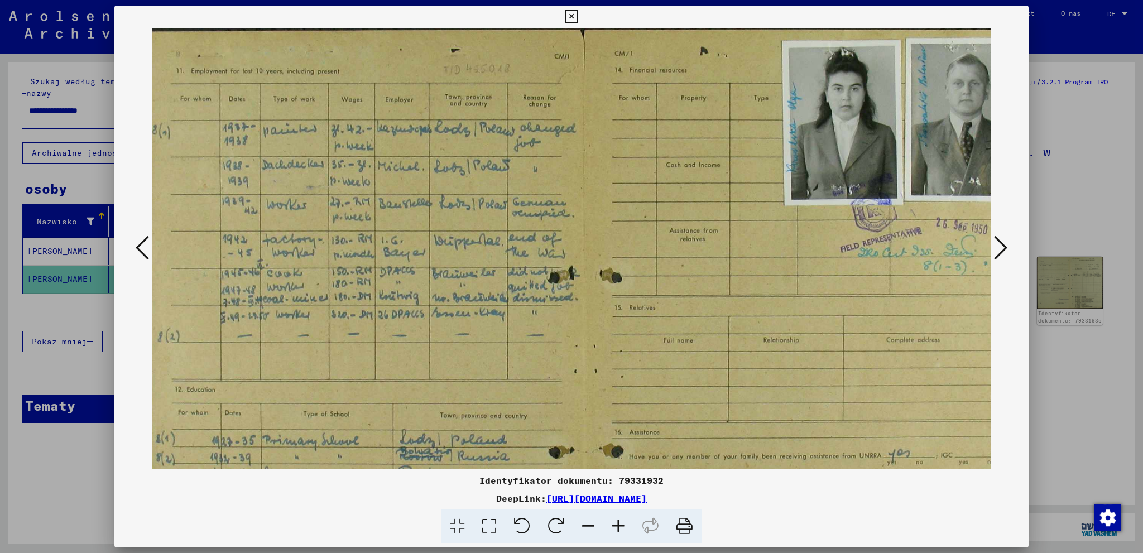
click at [613, 524] on icon at bounding box center [618, 527] width 30 height 34
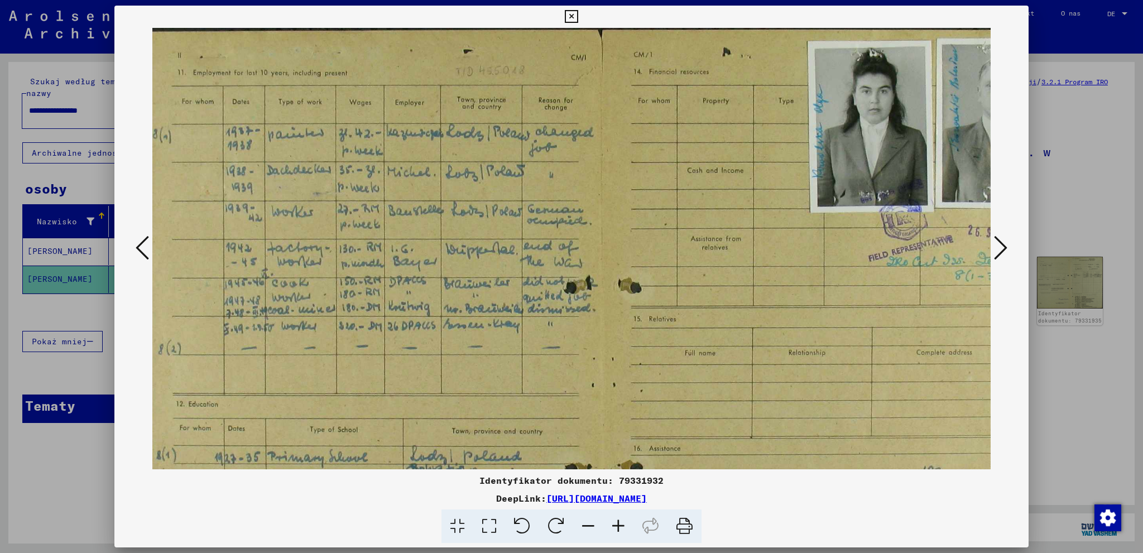
click at [613, 524] on icon at bounding box center [618, 527] width 30 height 34
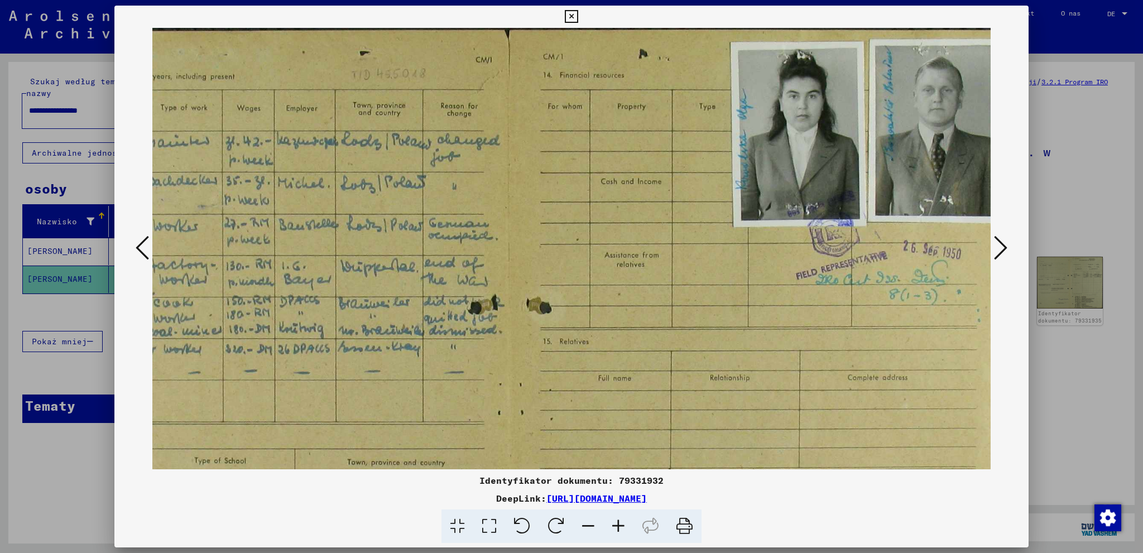
scroll to position [0, 152]
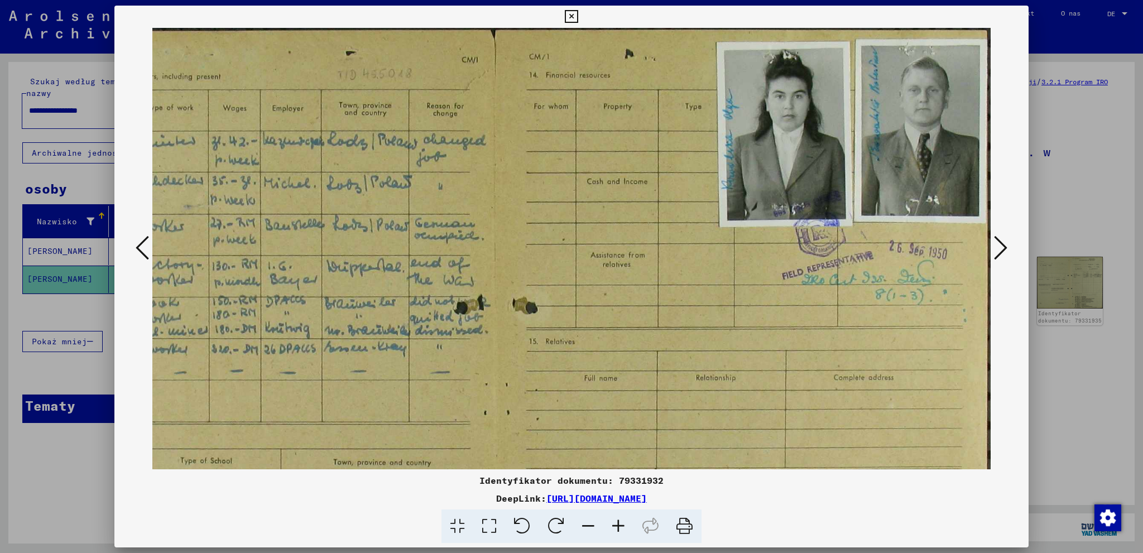
drag, startPoint x: 780, startPoint y: 272, endPoint x: 576, endPoint y: 324, distance: 211.0
click at [576, 323] on img at bounding box center [496, 416] width 991 height 777
drag, startPoint x: 649, startPoint y: 184, endPoint x: 579, endPoint y: 309, distance: 143.5
click at [579, 309] on img at bounding box center [496, 416] width 991 height 777
click at [615, 529] on icon at bounding box center [618, 527] width 30 height 34
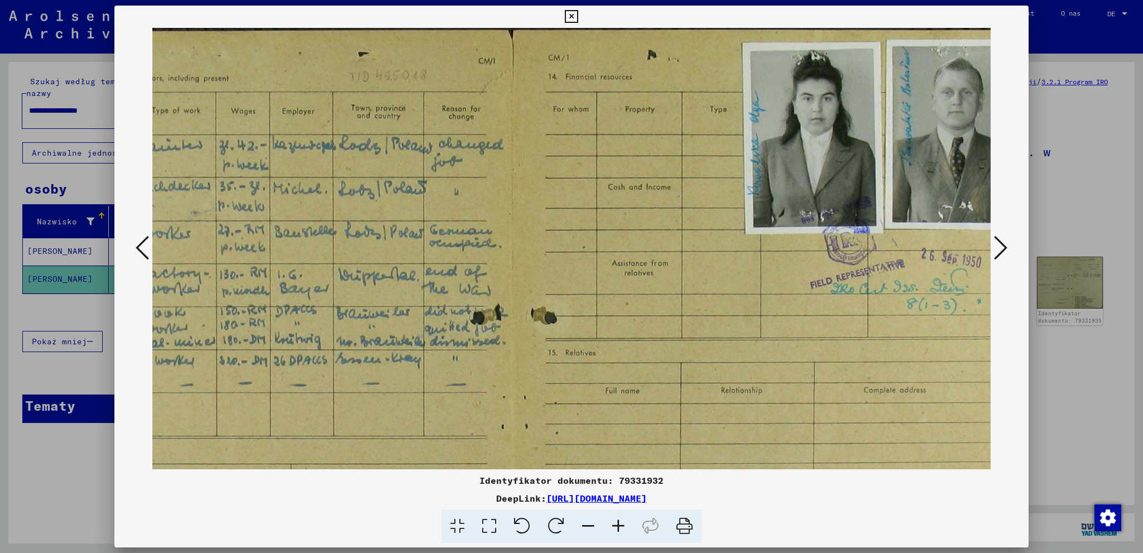
click at [615, 529] on icon at bounding box center [618, 527] width 30 height 34
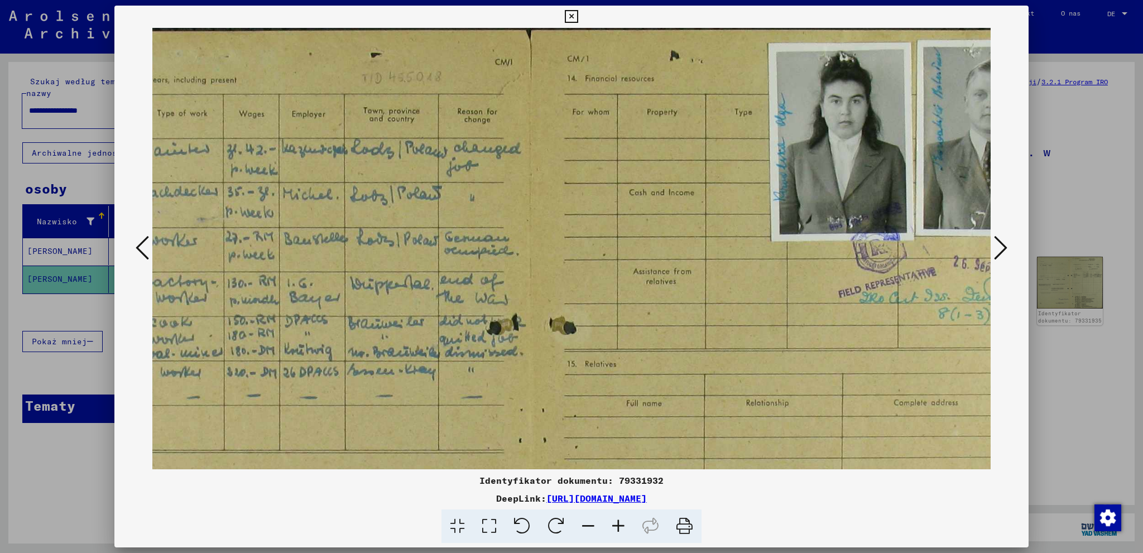
scroll to position [0, 223]
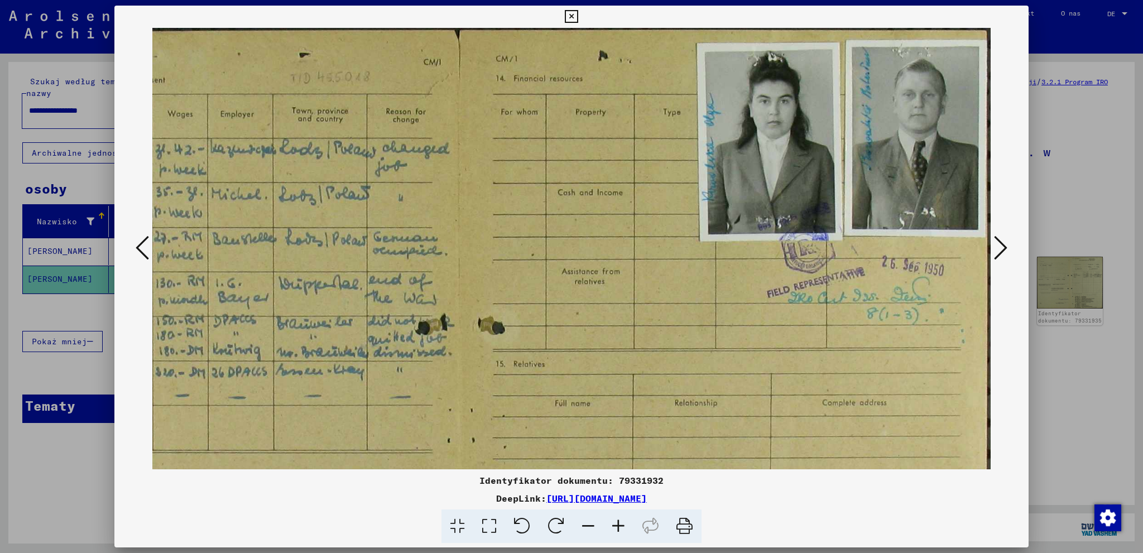
drag, startPoint x: 697, startPoint y: 192, endPoint x: 472, endPoint y: 328, distance: 262.2
click at [472, 328] on img at bounding box center [460, 444] width 1062 height 832
click at [618, 526] on icon at bounding box center [618, 527] width 30 height 34
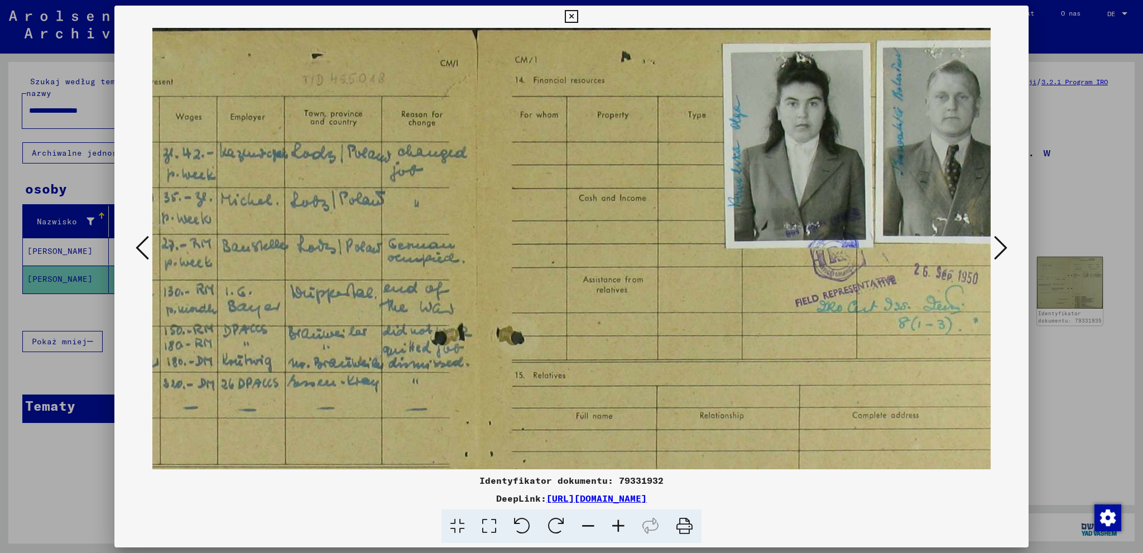
click at [618, 526] on icon at bounding box center [618, 527] width 30 height 34
drag, startPoint x: 618, startPoint y: 526, endPoint x: 633, endPoint y: 471, distance: 57.3
click at [618, 525] on icon at bounding box center [618, 527] width 30 height 34
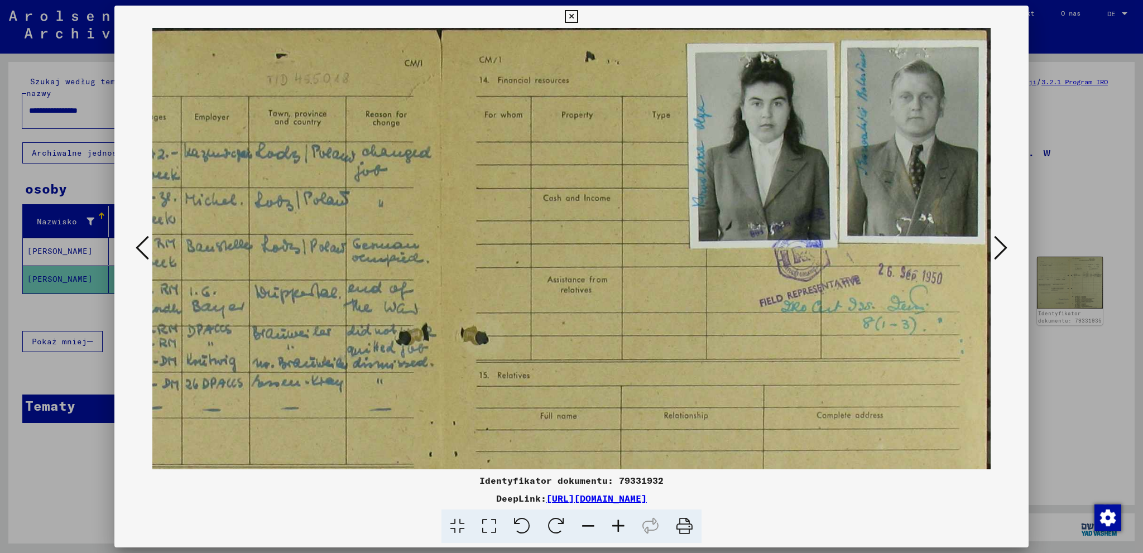
drag, startPoint x: 649, startPoint y: 188, endPoint x: 563, endPoint y: 329, distance: 165.5
click at [563, 329] on img at bounding box center [442, 458] width 1098 height 860
click at [679, 521] on icon at bounding box center [685, 527] width 34 height 34
click at [1003, 243] on icon at bounding box center [1000, 247] width 13 height 27
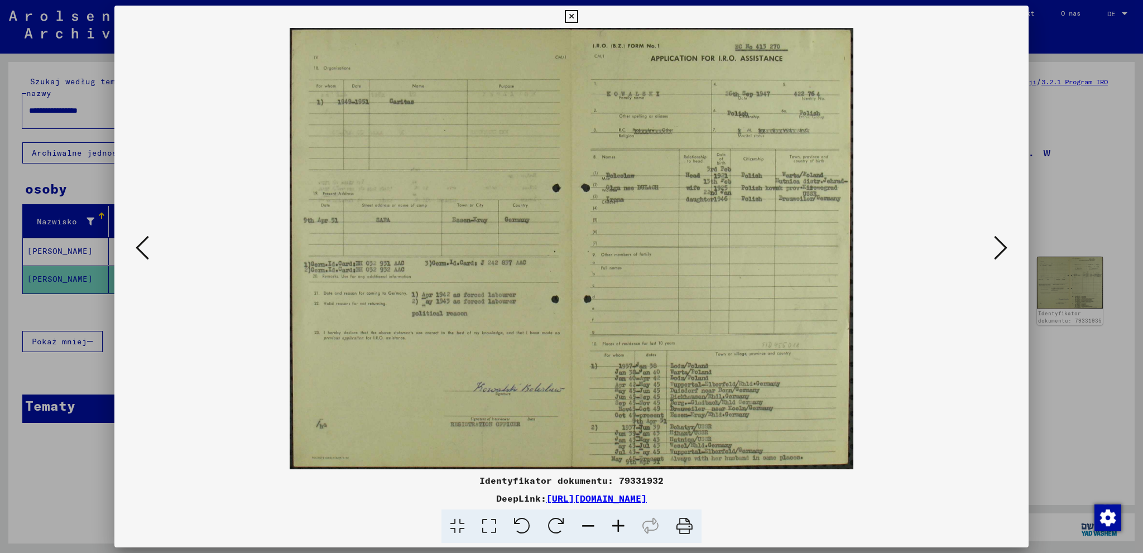
scroll to position [0, 0]
click at [692, 523] on icon at bounding box center [685, 527] width 34 height 34
click at [996, 257] on icon at bounding box center [1000, 247] width 13 height 27
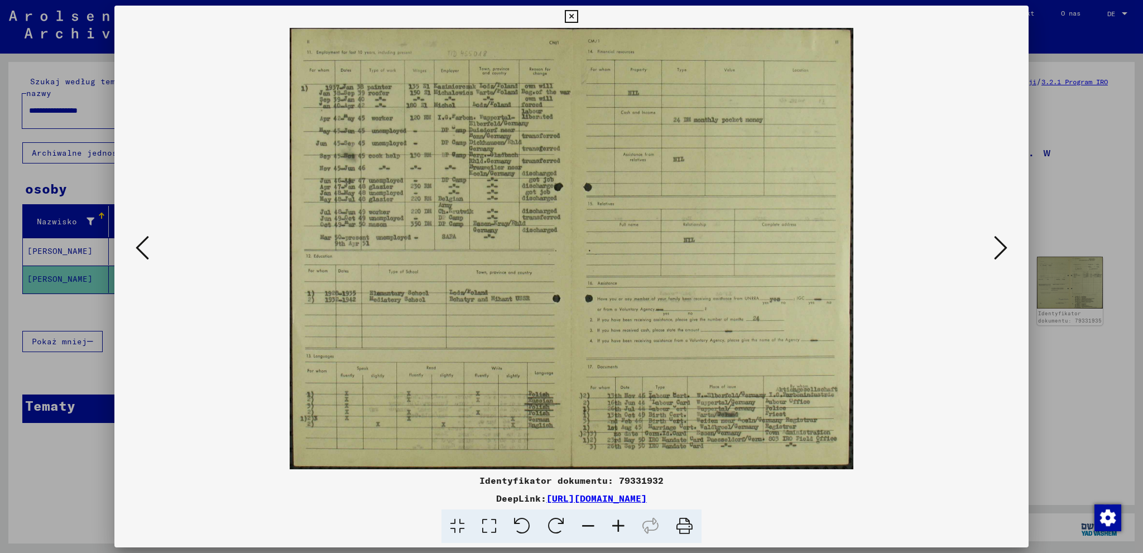
click at [683, 521] on icon at bounding box center [685, 527] width 34 height 34
click at [1004, 253] on icon at bounding box center [1000, 247] width 13 height 27
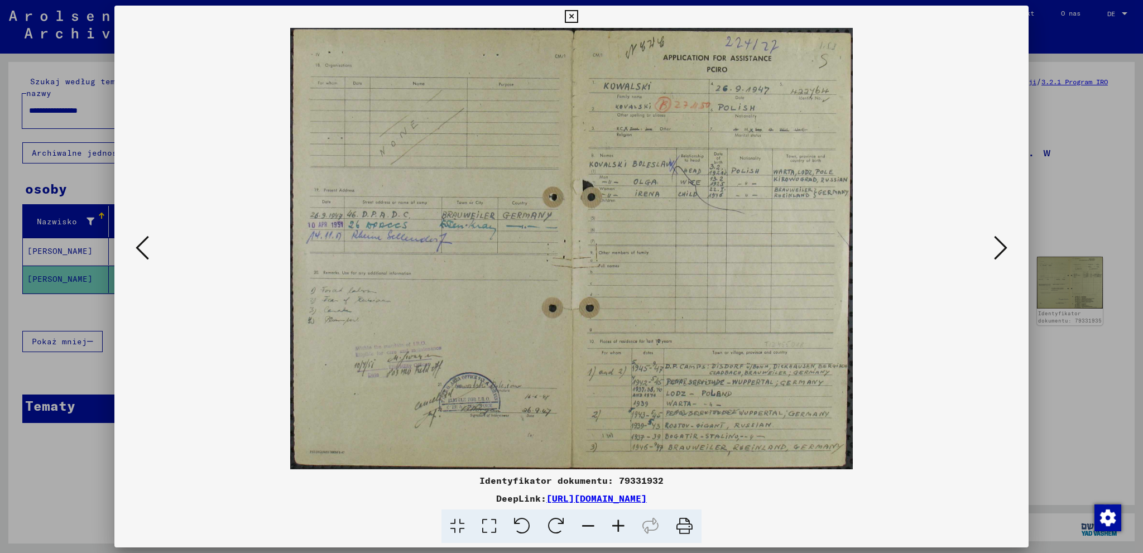
click at [688, 531] on icon at bounding box center [685, 527] width 34 height 34
click at [683, 532] on icon at bounding box center [685, 527] width 34 height 34
click at [692, 526] on icon at bounding box center [685, 527] width 34 height 34
click at [999, 250] on icon at bounding box center [1000, 247] width 13 height 27
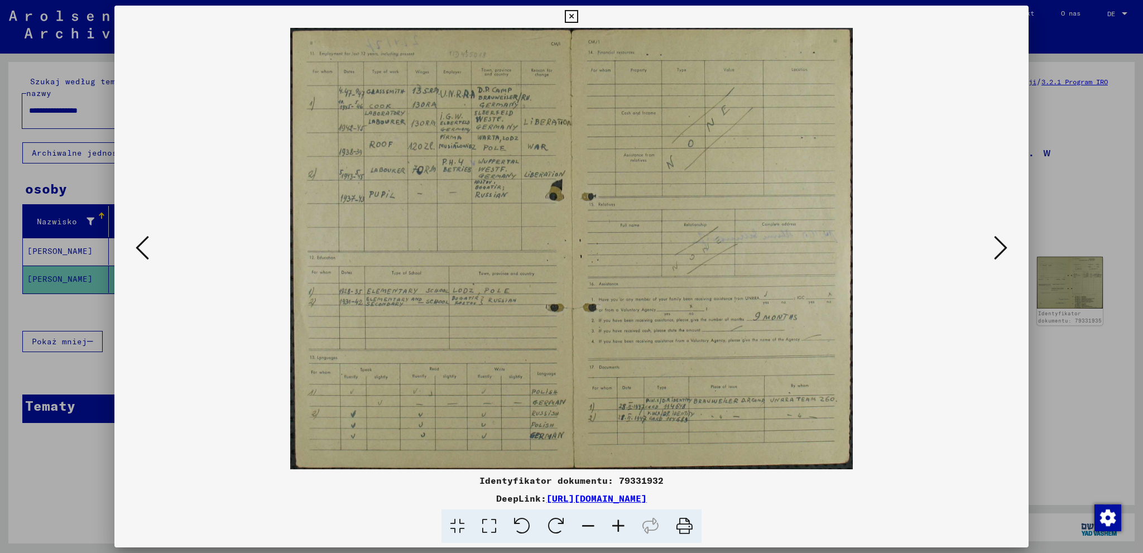
click at [686, 531] on icon at bounding box center [685, 527] width 34 height 34
click at [997, 253] on icon at bounding box center [1000, 247] width 13 height 27
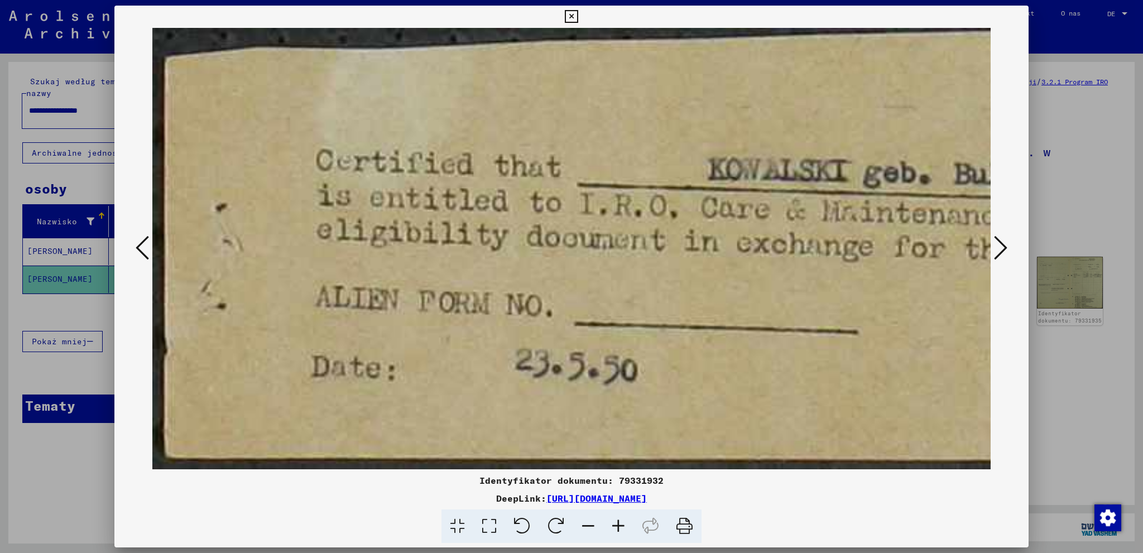
click at [145, 245] on icon at bounding box center [142, 247] width 13 height 27
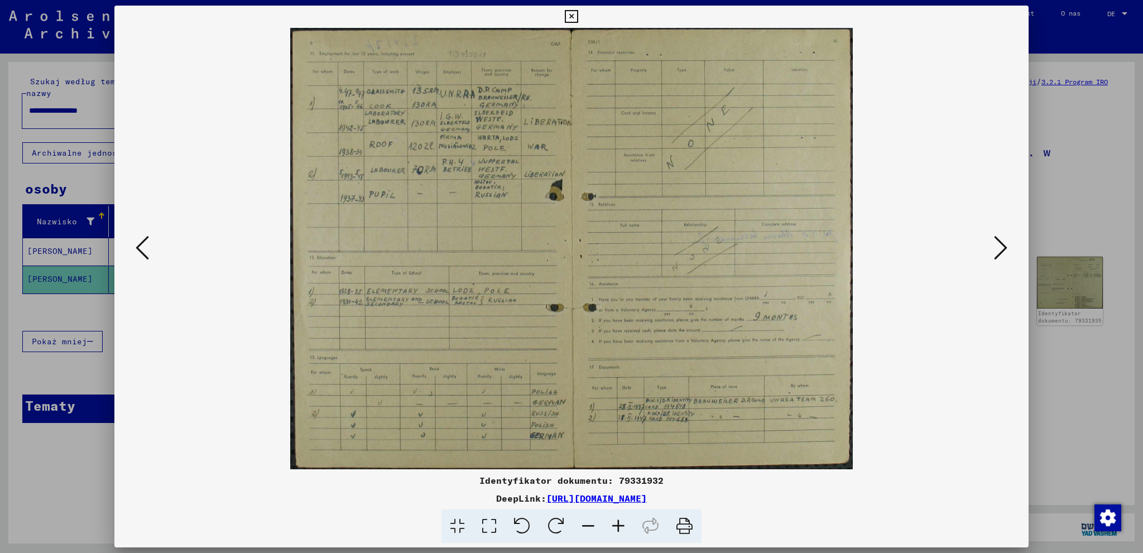
click at [145, 245] on icon at bounding box center [142, 247] width 13 height 27
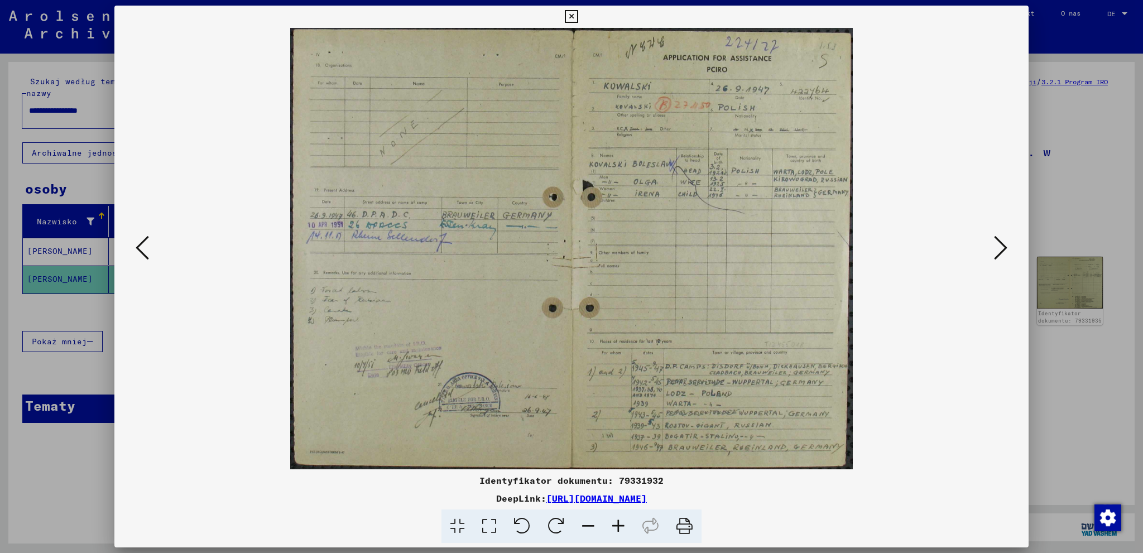
click at [996, 243] on icon at bounding box center [1000, 247] width 13 height 27
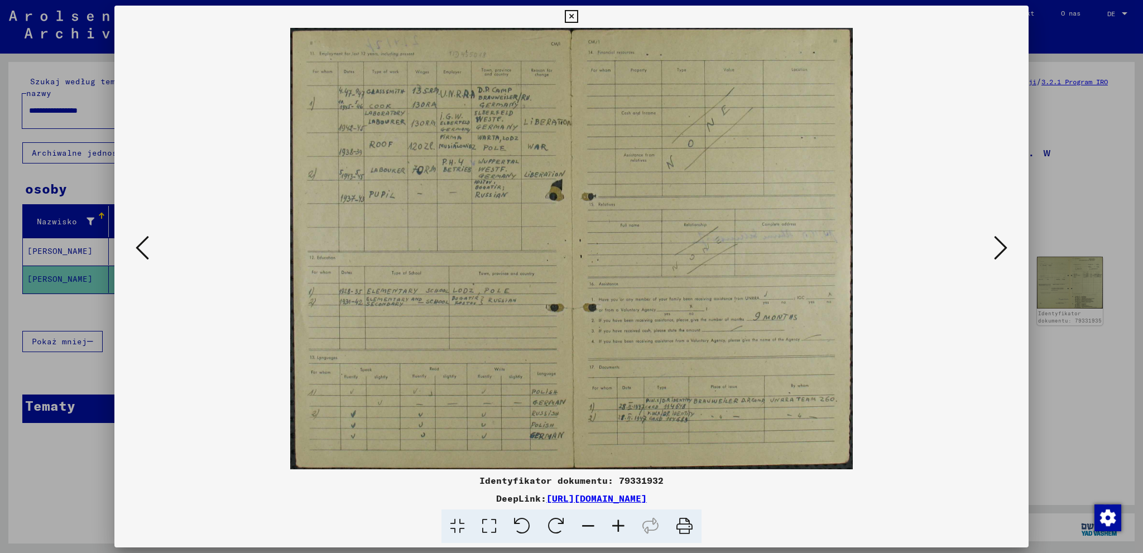
click at [146, 246] on icon at bounding box center [142, 247] width 13 height 27
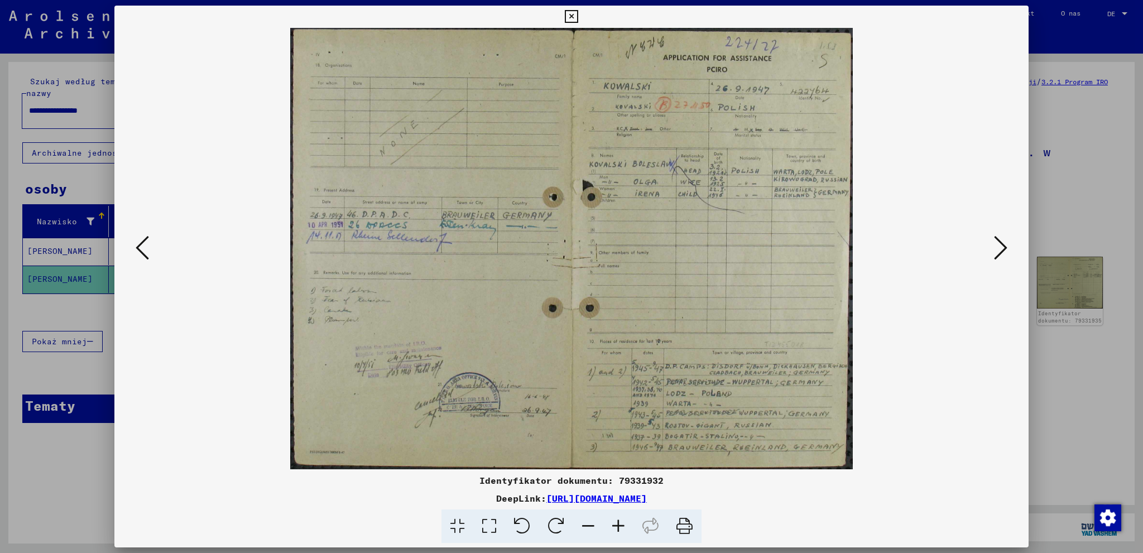
click at [998, 249] on icon at bounding box center [1000, 247] width 13 height 27
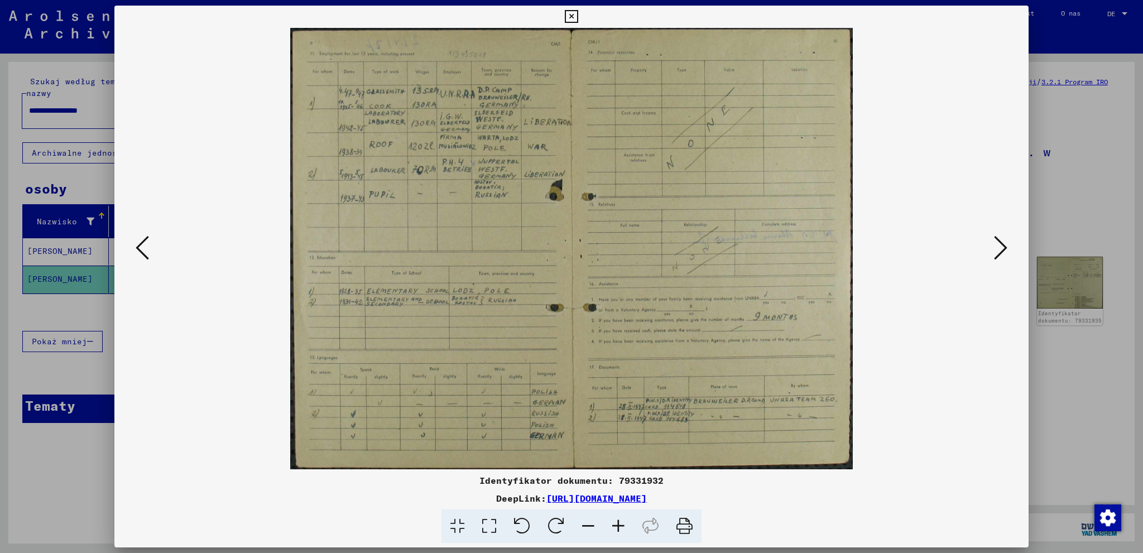
click at [998, 249] on icon at bounding box center [1000, 247] width 13 height 27
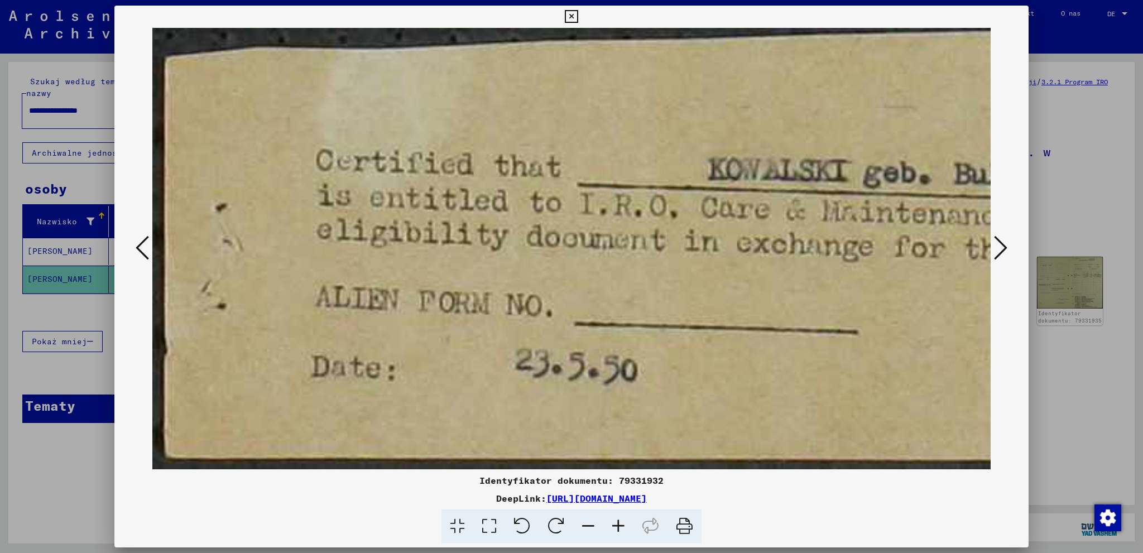
click at [684, 526] on icon at bounding box center [685, 527] width 34 height 34
click at [141, 242] on icon at bounding box center [142, 247] width 13 height 27
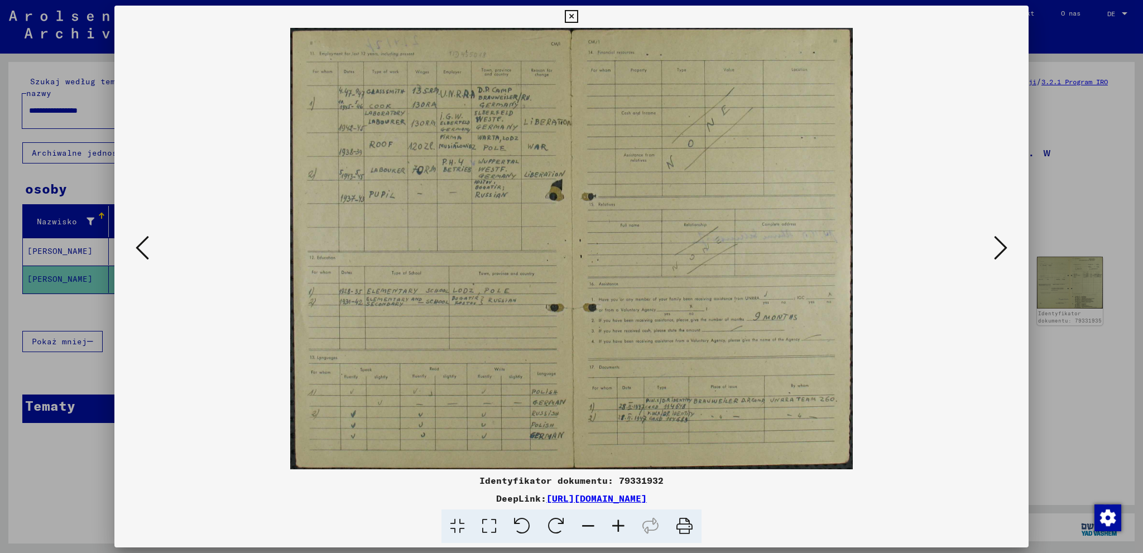
click at [1009, 246] on button at bounding box center [1001, 249] width 20 height 32
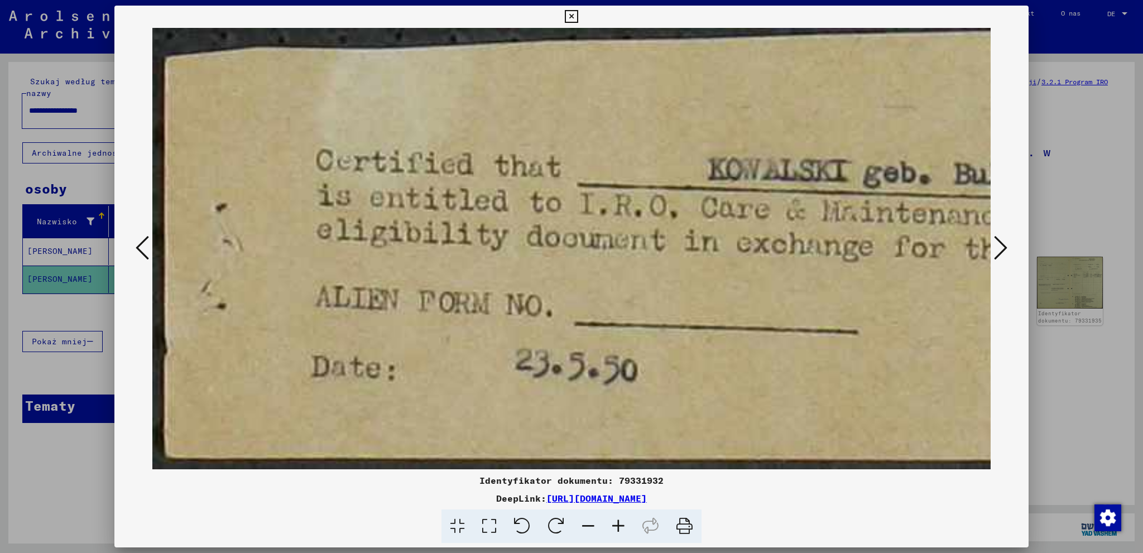
click at [689, 531] on icon at bounding box center [685, 527] width 34 height 34
click at [98, 481] on div at bounding box center [571, 276] width 1143 height 553
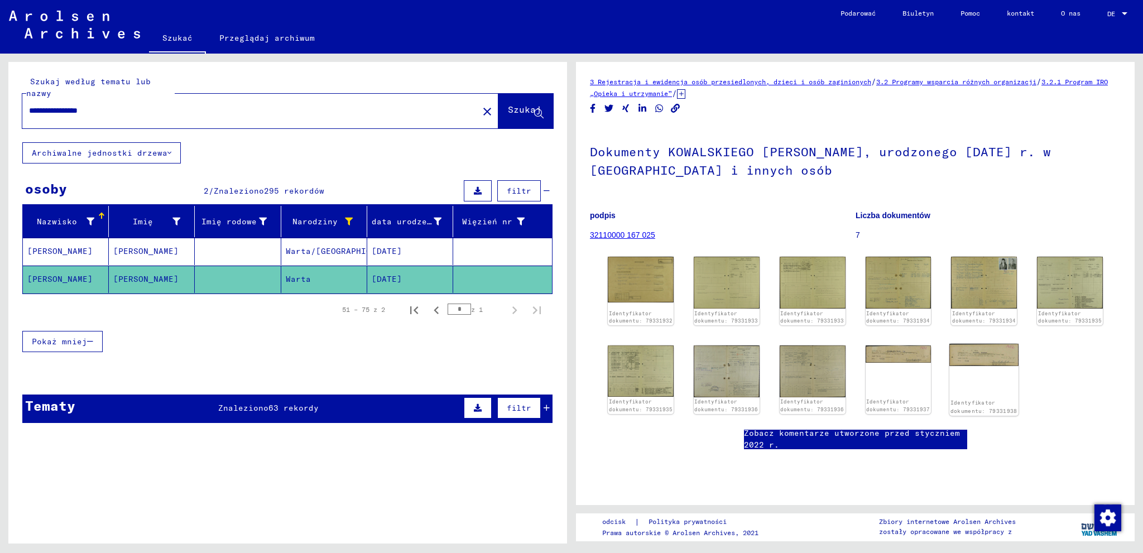
click at [971, 355] on img at bounding box center [984, 355] width 69 height 22
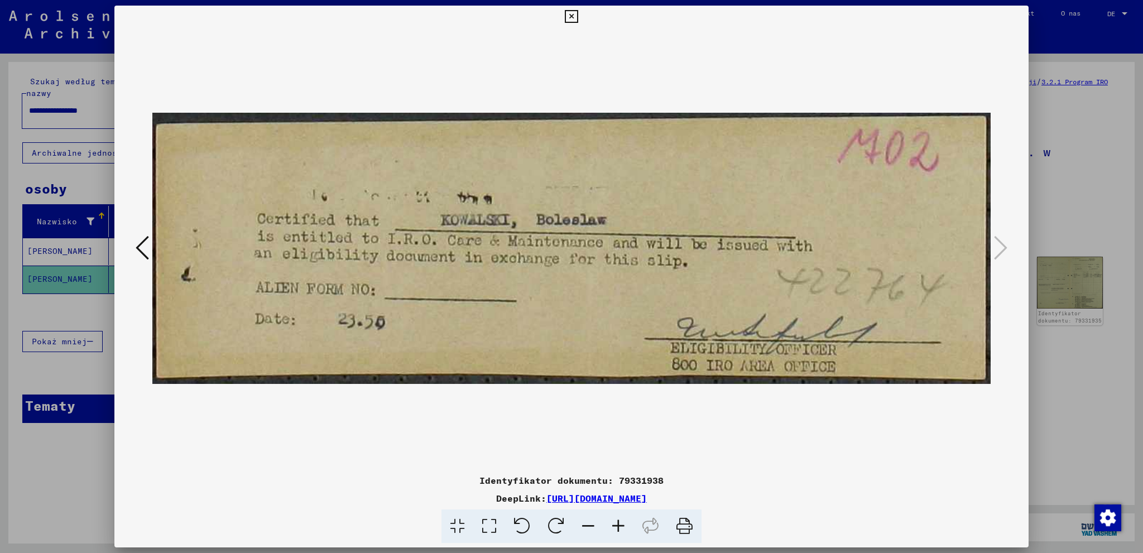
click at [686, 526] on icon at bounding box center [685, 527] width 34 height 34
click at [1083, 428] on div at bounding box center [571, 276] width 1143 height 553
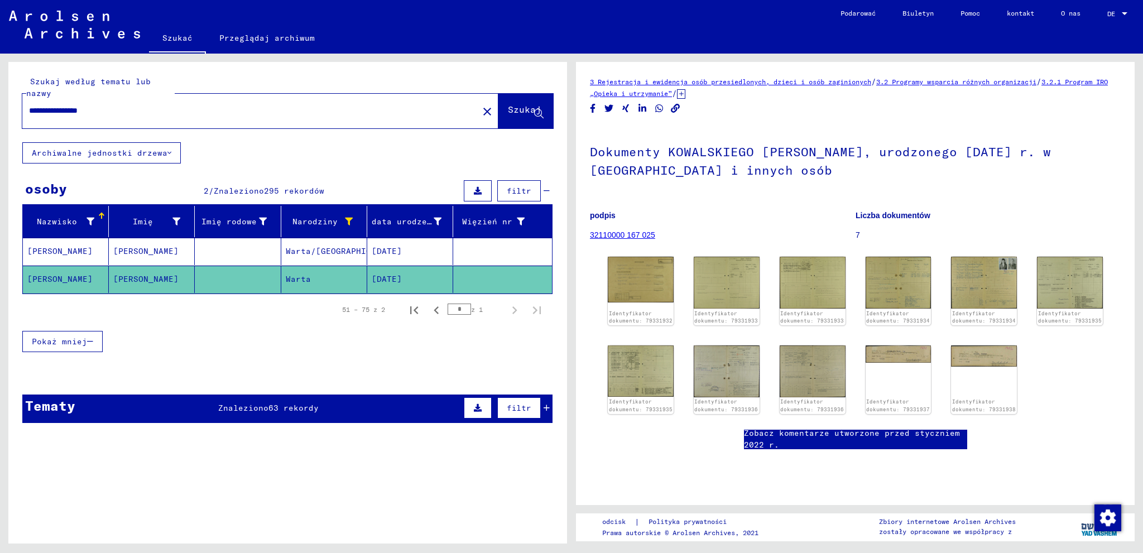
click at [67, 111] on input "**********" at bounding box center [250, 111] width 443 height 12
type input "**********"
click at [502, 102] on button "Szukaj" at bounding box center [526, 111] width 55 height 35
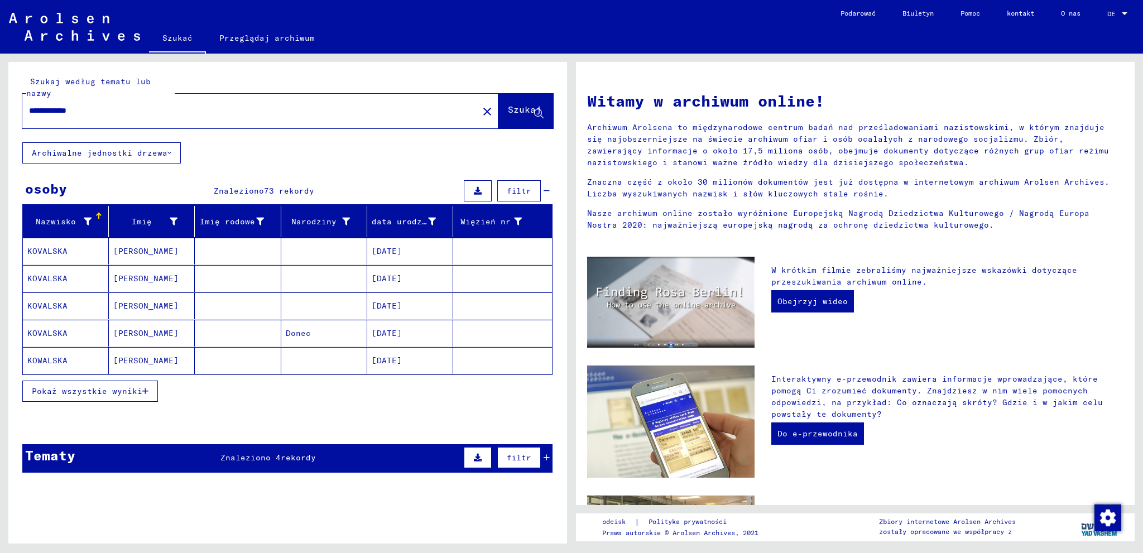
click at [108, 392] on font "Pokaż wszystkie wyniki" at bounding box center [87, 391] width 111 height 10
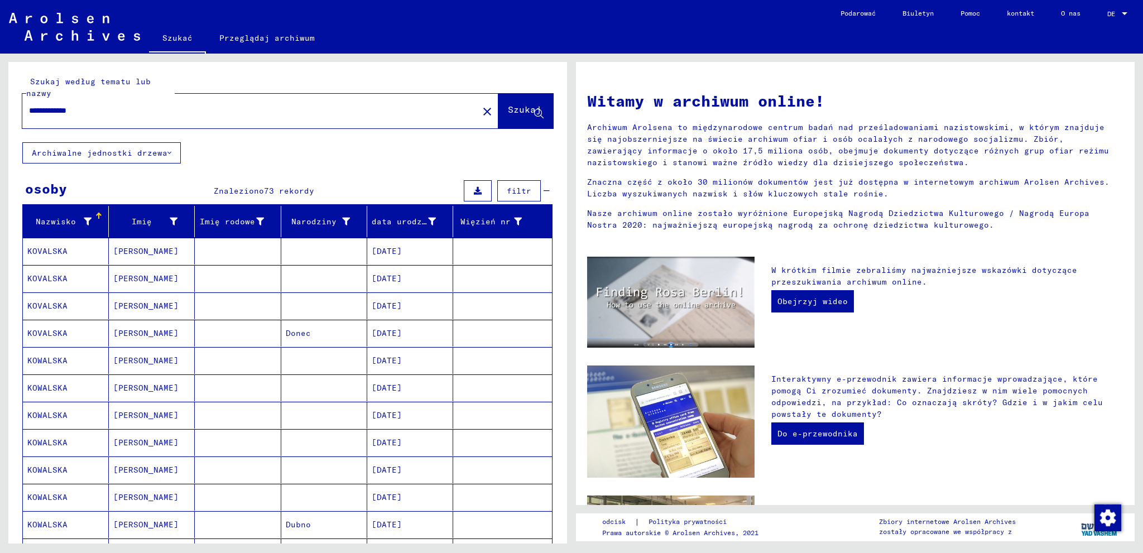
scroll to position [186, 0]
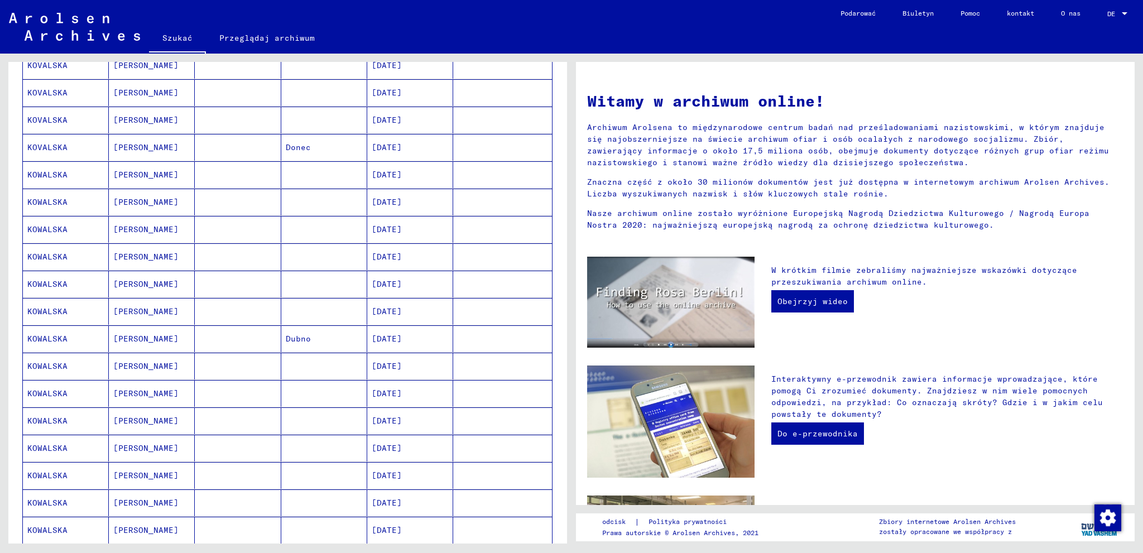
click at [281, 366] on mat-cell at bounding box center [324, 366] width 86 height 27
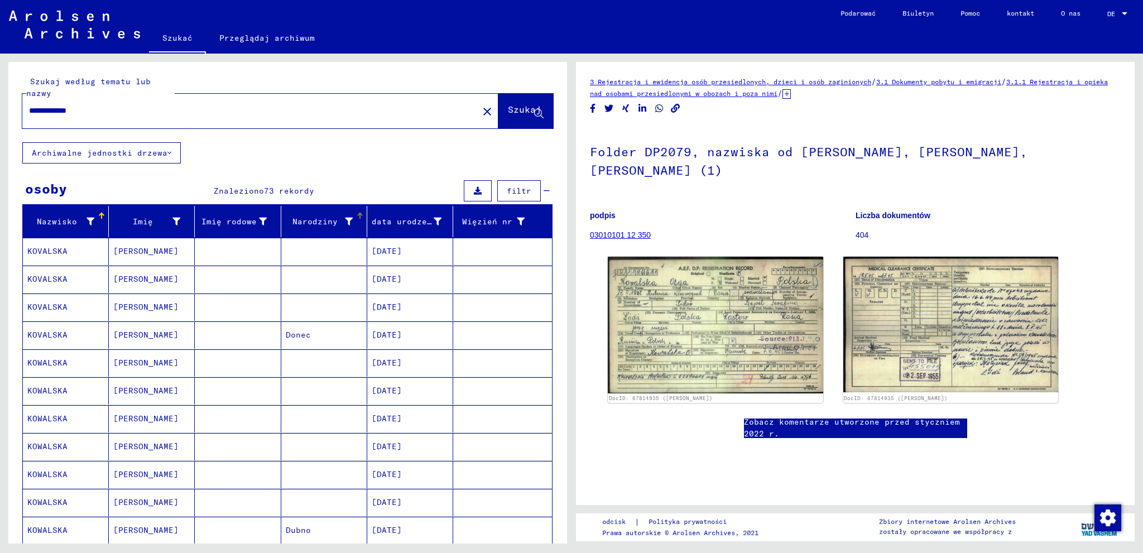
click at [345, 219] on icon at bounding box center [349, 222] width 8 height 8
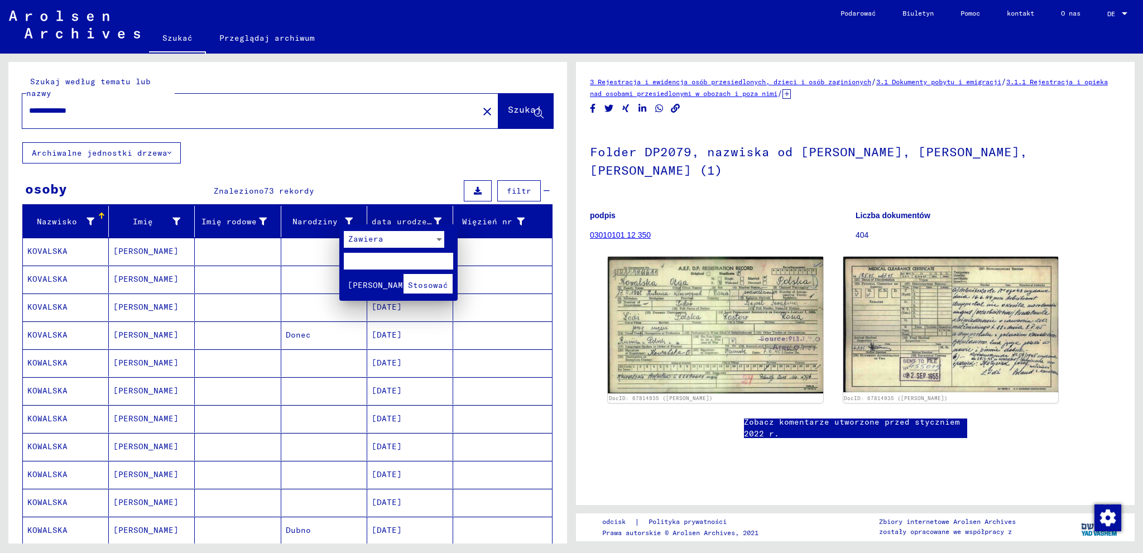
click at [261, 223] on div at bounding box center [571, 276] width 1143 height 553
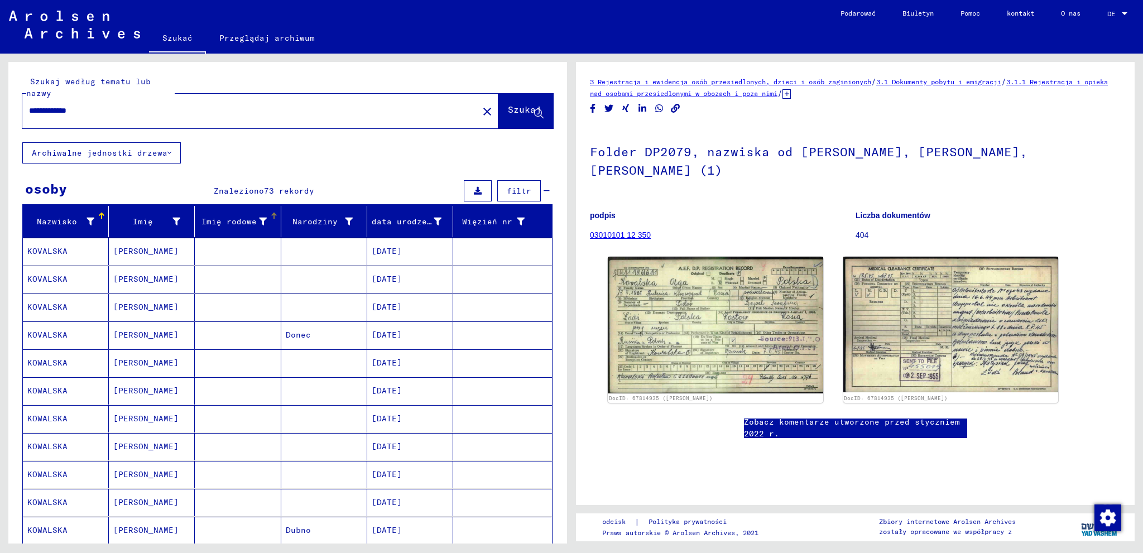
click at [261, 221] on icon at bounding box center [263, 222] width 8 height 8
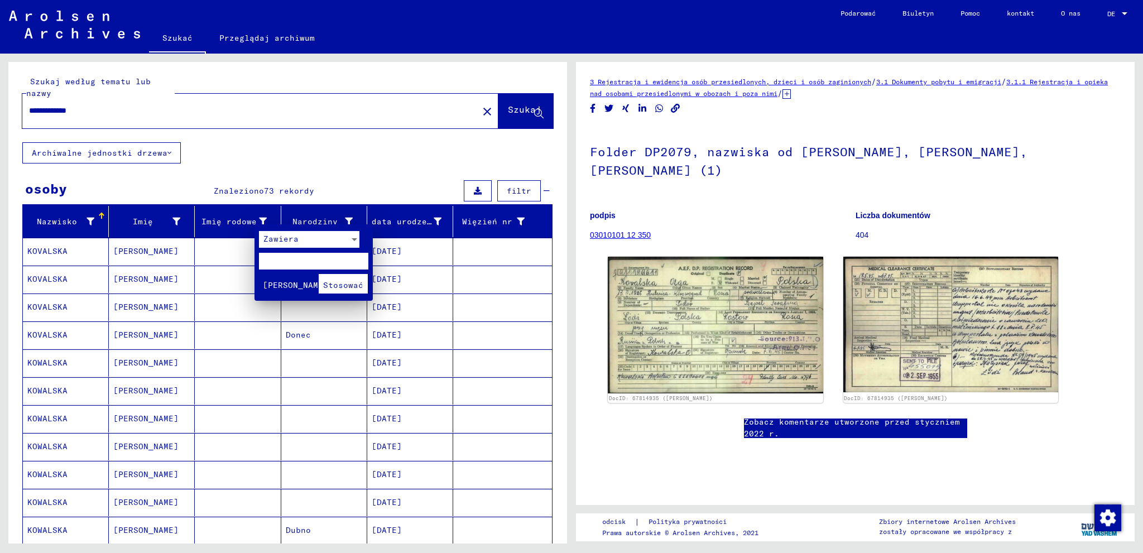
click at [298, 261] on input "text" at bounding box center [313, 261] width 109 height 17
type input "******"
click at [345, 282] on font "Stosować" at bounding box center [343, 285] width 40 height 10
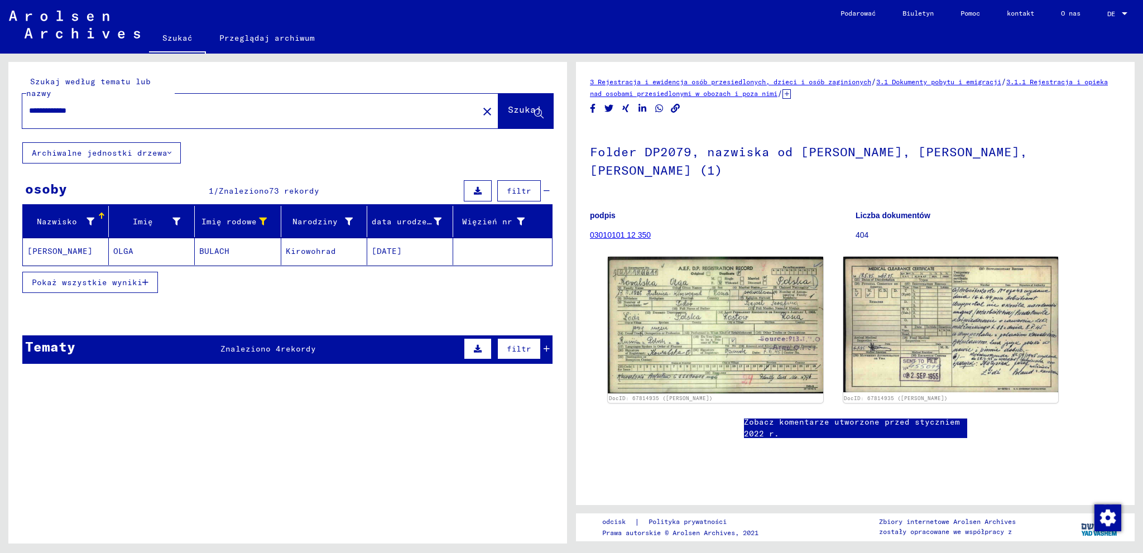
click at [312, 249] on font "Kirowohrad" at bounding box center [311, 251] width 50 height 10
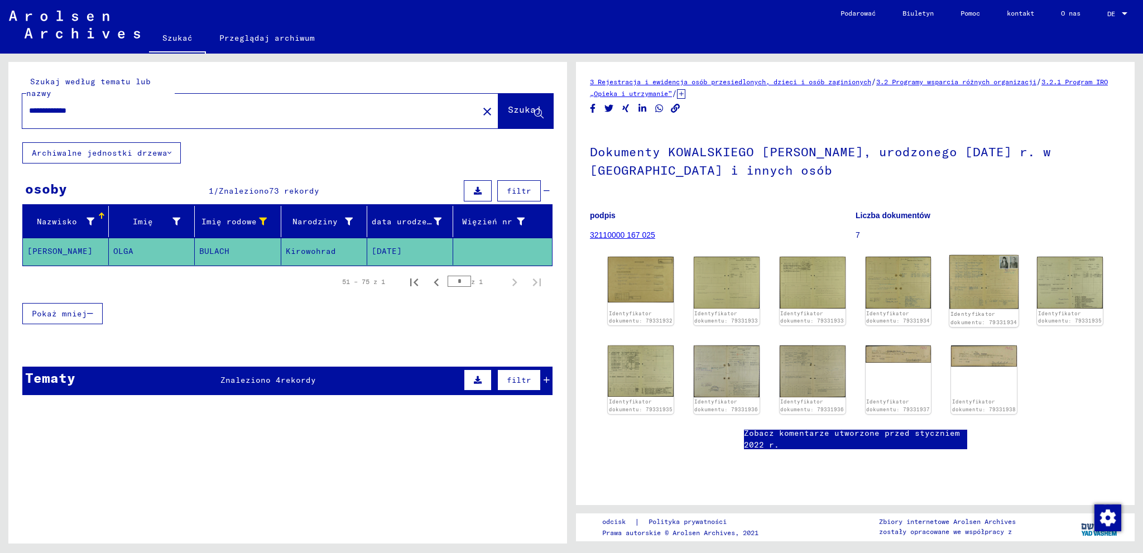
click at [994, 283] on img at bounding box center [984, 282] width 69 height 54
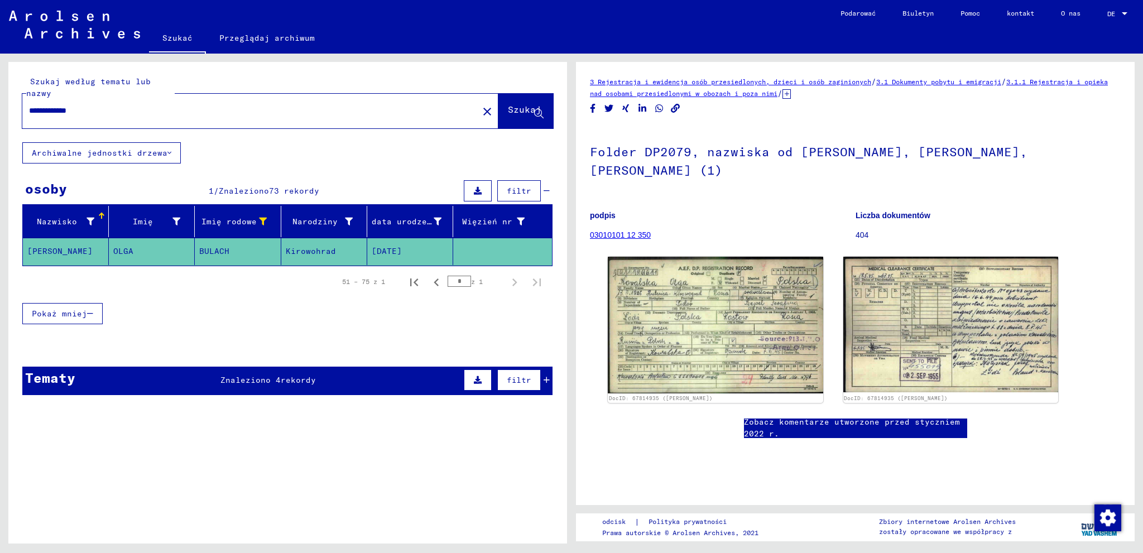
click at [444, 252] on mat-cell "[DATE]" at bounding box center [410, 251] width 86 height 27
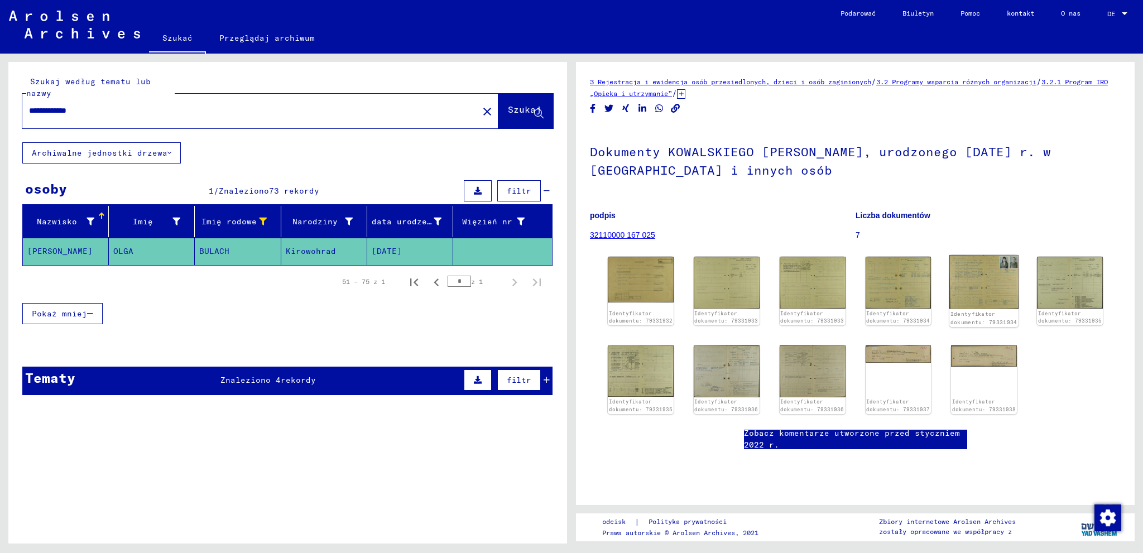
click at [983, 267] on img at bounding box center [984, 282] width 69 height 54
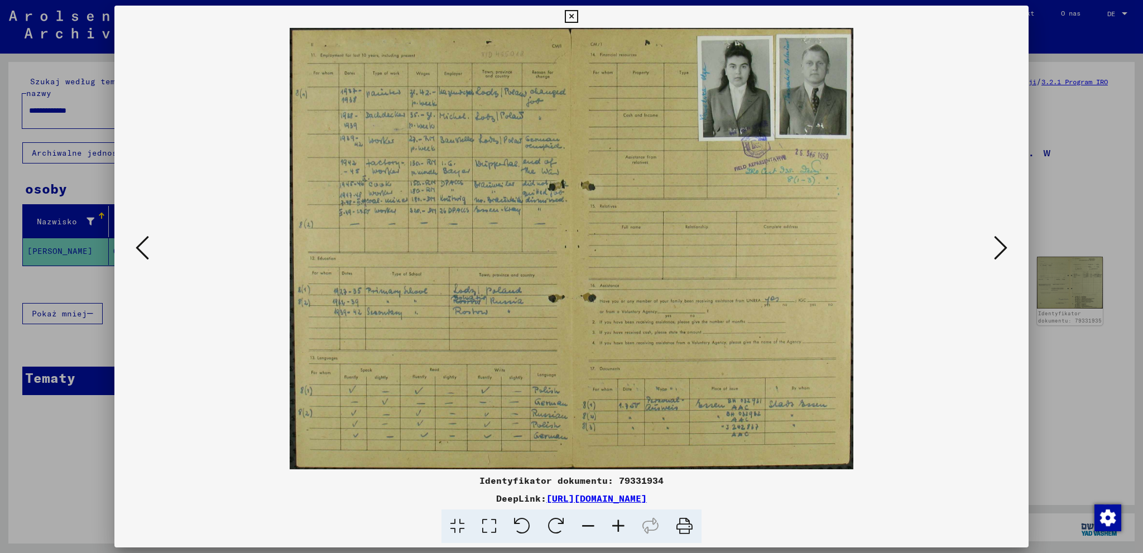
click at [1047, 398] on div at bounding box center [571, 276] width 1143 height 553
